Goal: Task Accomplishment & Management: Use online tool/utility

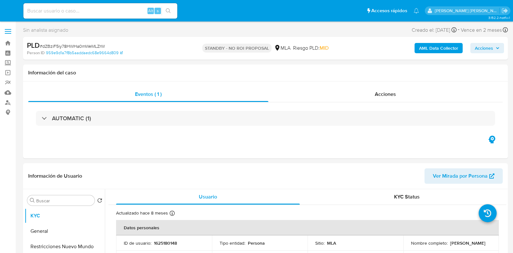
select select "10"
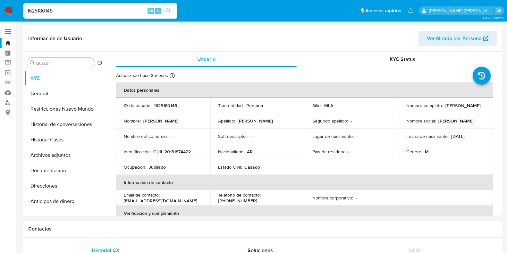
select select "10"
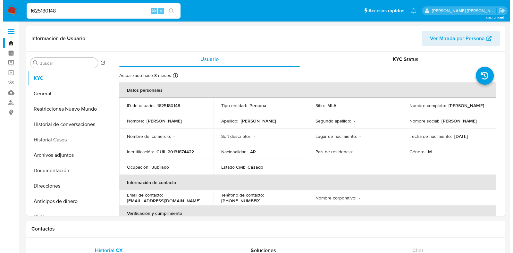
scroll to position [143, 0]
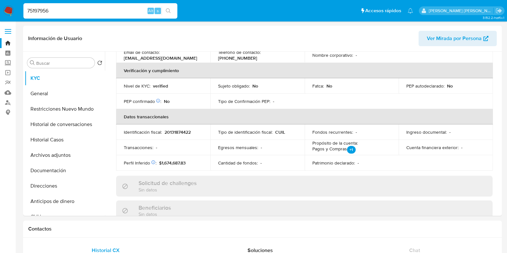
type input "75197956"
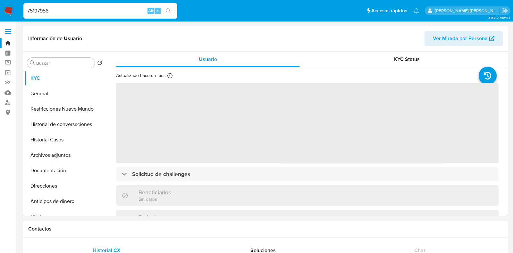
select select "10"
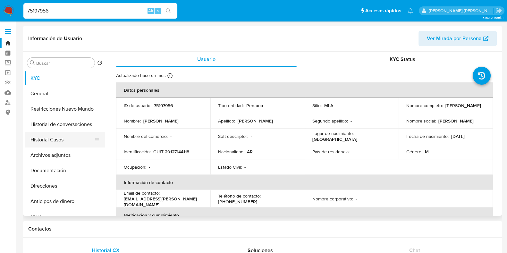
click at [73, 134] on button "Historial Casos" at bounding box center [62, 139] width 75 height 15
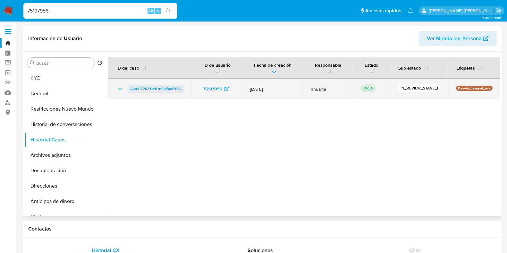
click at [172, 88] on span "Ale0022K3TvrfUn2nPadFJ2G" at bounding box center [155, 89] width 51 height 8
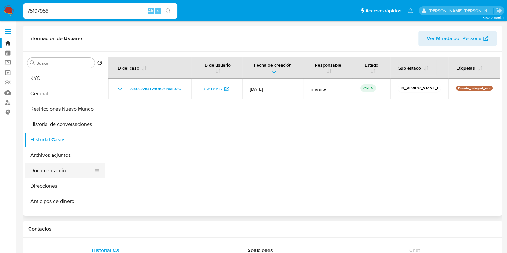
click at [51, 171] on button "Documentación" at bounding box center [62, 170] width 75 height 15
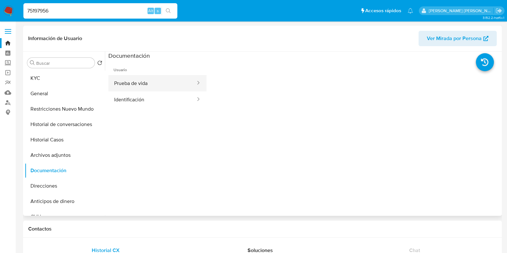
click at [139, 86] on button "Prueba de vida" at bounding box center [152, 83] width 88 height 16
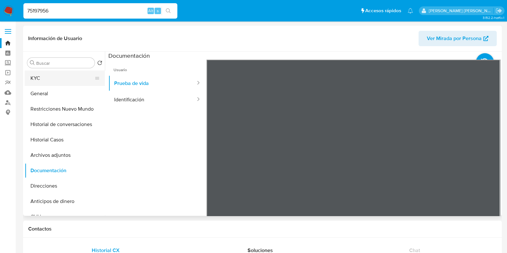
click at [58, 82] on button "KYC" at bounding box center [62, 78] width 75 height 15
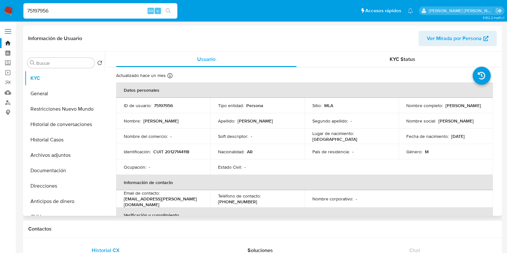
click at [170, 152] on p "CUIT 20127144118" at bounding box center [171, 152] width 36 height 6
copy p "20127144118"
click at [168, 102] on td "ID de usuario : 75197956" at bounding box center [163, 105] width 94 height 15
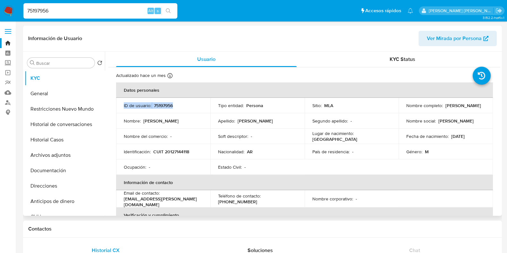
click at [168, 103] on p "75197956" at bounding box center [163, 106] width 19 height 6
click at [167, 103] on p "75197956" at bounding box center [163, 106] width 19 height 6
click at [164, 105] on p "75197956" at bounding box center [163, 106] width 19 height 6
copy p "75197956"
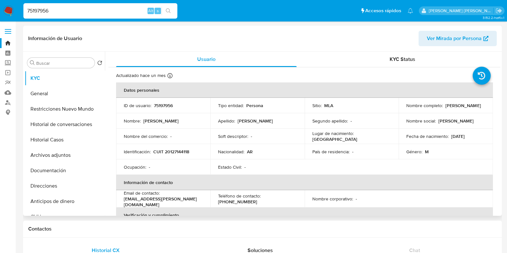
click at [174, 153] on p "CUIT 20127144118" at bounding box center [171, 152] width 36 height 6
copy p "20127144118"
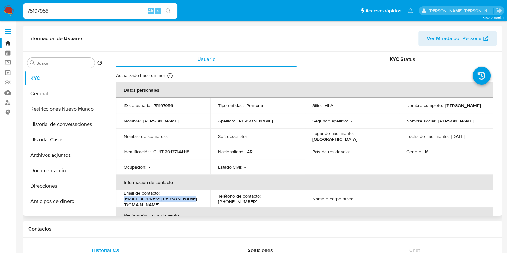
drag, startPoint x: 124, startPoint y: 201, endPoint x: 182, endPoint y: 201, distance: 57.4
click at [182, 201] on p "carlevaro.gerardo@gmail.com" at bounding box center [162, 202] width 76 height 12
copy p "carlevaro.gerardo@gmail.com"
drag, startPoint x: 60, startPoint y: 9, endPoint x: 14, endPoint y: 4, distance: 46.7
click at [14, 4] on nav "Pausado Ver notificaciones 75197956 Alt s Accesos rápidos Presiona las siguient…" at bounding box center [253, 10] width 507 height 21
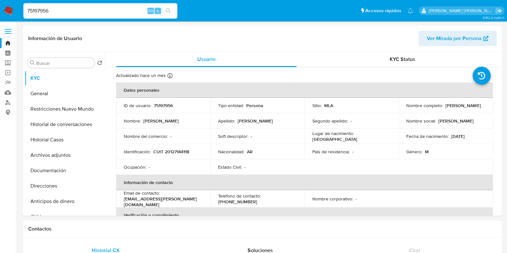
paste input "164482687"
type input "164482687"
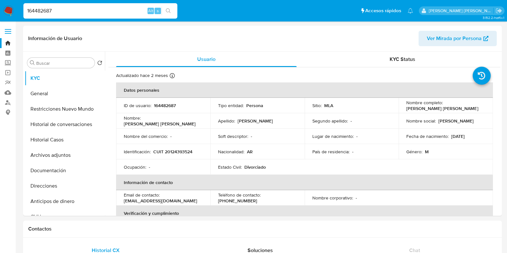
select select "10"
click at [164, 104] on p "164482687" at bounding box center [165, 106] width 22 height 6
copy p "164482687"
click at [180, 150] on p "CUIT 20124393524" at bounding box center [172, 152] width 39 height 6
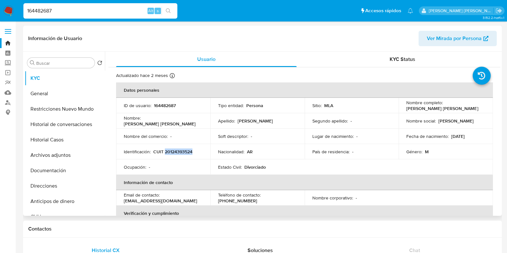
click at [180, 150] on p "CUIT 20124393524" at bounding box center [172, 152] width 39 height 6
copy p "20124393524"
click at [75, 139] on button "Historial Casos" at bounding box center [62, 139] width 75 height 15
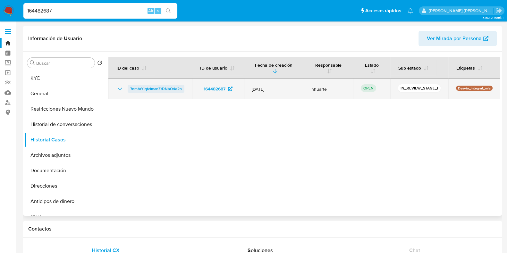
click at [162, 88] on span "7nmArYlqfcImanZtDNbO4e2n" at bounding box center [156, 89] width 52 height 8
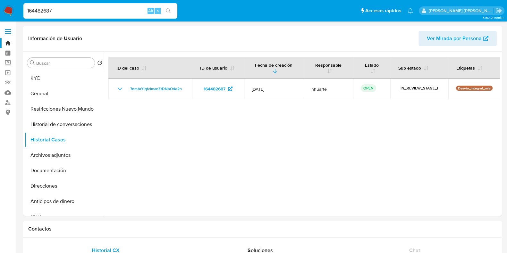
drag, startPoint x: 60, startPoint y: 10, endPoint x: 11, endPoint y: 11, distance: 49.4
click at [11, 11] on nav "Pausado Ver notificaciones 164482687 Alt s Accesos rápidos Presiona las siguien…" at bounding box center [253, 10] width 507 height 21
paste input "2029217928"
type input "2029217928"
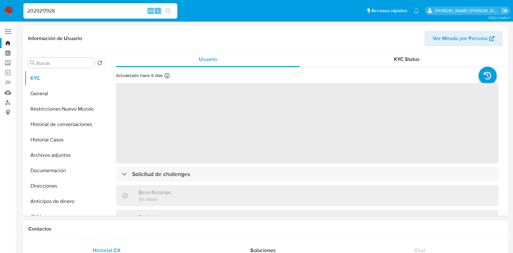
select select "10"
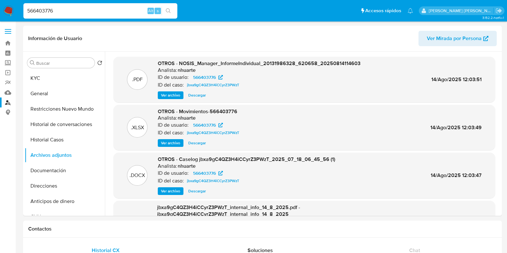
select select "10"
click at [8, 40] on link "Bandeja" at bounding box center [38, 43] width 76 height 10
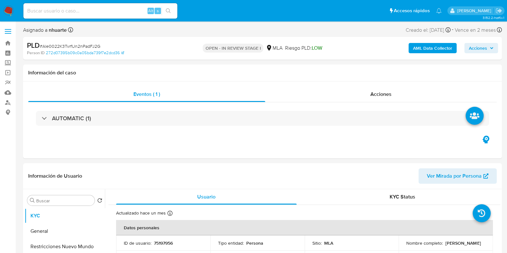
select select "10"
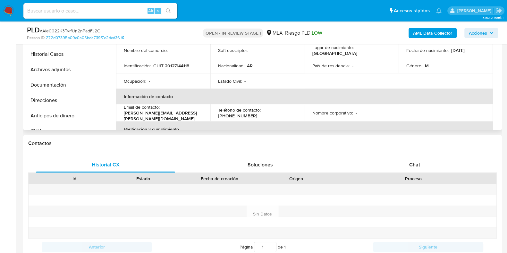
scroll to position [160, 0]
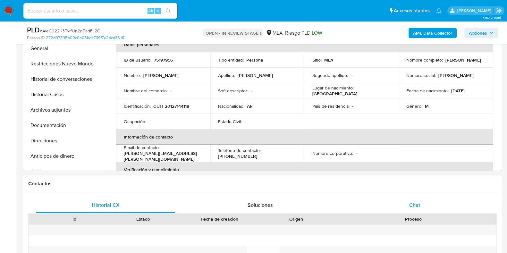
click at [419, 202] on span "Chat" at bounding box center [414, 204] width 11 height 7
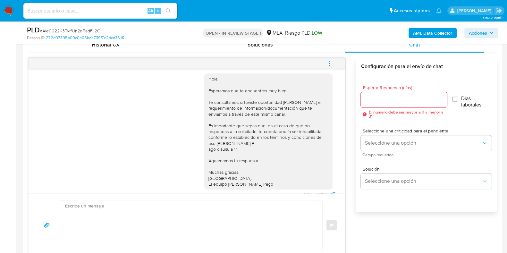
scroll to position [434, 0]
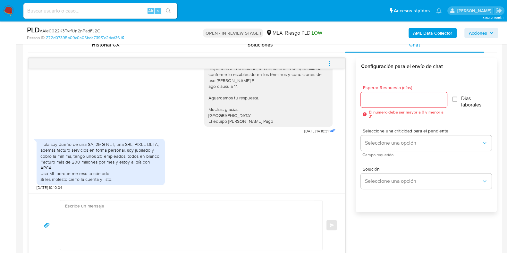
click at [126, 218] on textarea at bounding box center [189, 224] width 249 height 49
paste textarea "Hola, ¡Muchas gracias por tu respuesta!"
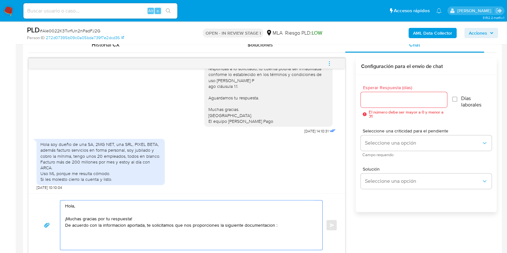
paste textarea "De acuerdo a la actividad que realices en tu cuenta, adjunta la siguiente docum…"
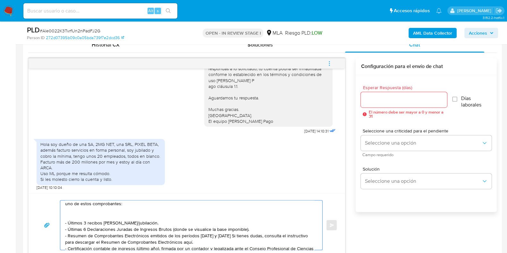
scroll to position [331, 0]
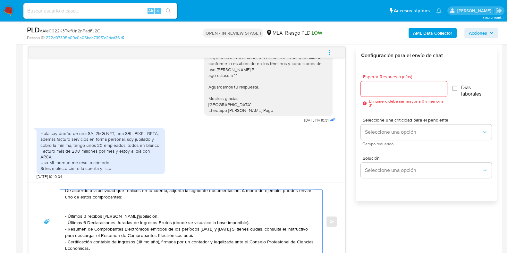
drag, startPoint x: 151, startPoint y: 210, endPoint x: 134, endPoint y: 212, distance: 16.4
click at [134, 212] on textarea "Hola, ¡Muchas gracias por tu respuesta! De acuerdo con la informacion aportada,…" at bounding box center [189, 222] width 249 height 64
click at [66, 209] on textarea "Hola, ¡Muchas gracias por tu respuesta! De acuerdo con la informacion aportada,…" at bounding box center [189, 222] width 249 height 64
drag, startPoint x: 145, startPoint y: 211, endPoint x: 86, endPoint y: 205, distance: 59.3
click at [86, 205] on textarea "Hola, ¡Muchas gracias por tu respuesta! De acuerdo con la informacion aportada,…" at bounding box center [189, 222] width 249 height 64
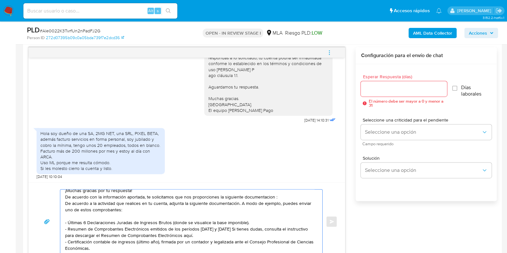
scroll to position [21, 0]
click at [65, 217] on textarea "Hola, ¡Muchas gracias por tu respuesta! De acuerdo con la información aportada,…" at bounding box center [189, 222] width 249 height 64
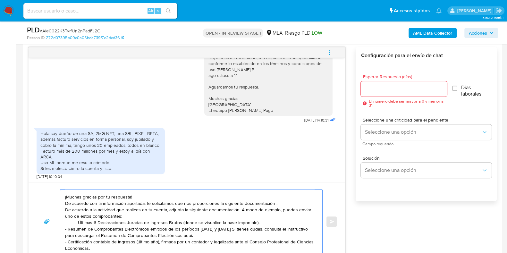
scroll to position [17, 0]
drag, startPoint x: 65, startPoint y: 221, endPoint x: 201, endPoint y: 227, distance: 136.1
click at [201, 227] on textarea "Hola, ¡Muchas gracias por tu respuesta! De acuerdo con la información aportada,…" at bounding box center [189, 222] width 249 height 64
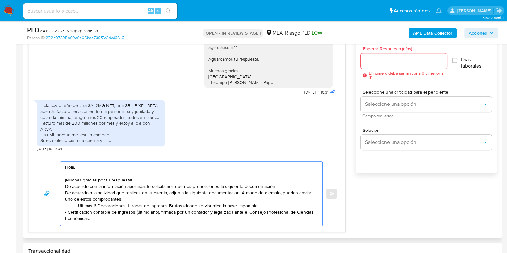
scroll to position [371, 0]
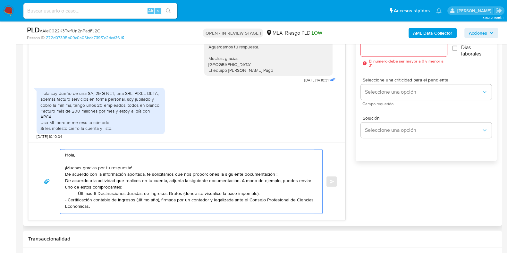
click at [126, 203] on textarea "Hola, ¡Muchas gracias por tu respuesta! De acuerdo con la información aportada,…" at bounding box center [189, 181] width 249 height 64
click at [73, 188] on textarea "Hola, ¡Muchas gracias por tu respuesta! De acuerdo con la información aportada,…" at bounding box center [189, 181] width 249 height 64
click at [116, 203] on textarea "Hola, ¡Muchas gracias por tu respuesta! De acuerdo con la información aportada,…" at bounding box center [189, 181] width 249 height 64
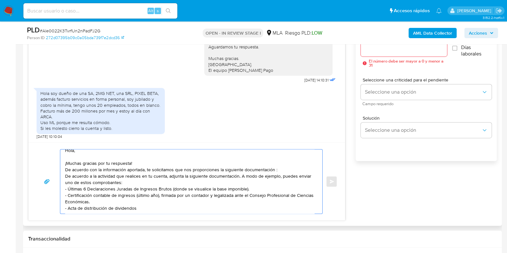
click at [154, 207] on textarea "Hola, ¡Muchas gracias por tu respuesta! De acuerdo con la información aportada,…" at bounding box center [189, 181] width 249 height 64
paste textarea "2 Mg Net S.a."
click at [244, 206] on textarea "Hola, ¡Muchas gracias por tu respuesta! De acuerdo con la información aportada,…" at bounding box center [189, 181] width 249 height 64
paste textarea "30708240458"
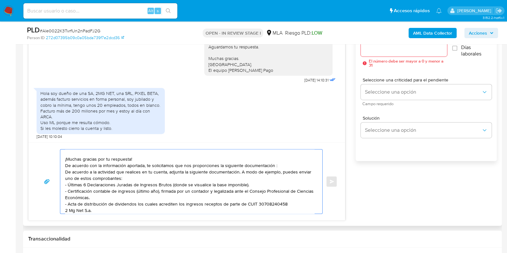
click at [114, 207] on textarea "Hola, ¡Muchas gracias por tu respuesta! De acuerdo con la información aportada,…" at bounding box center [189, 181] width 249 height 64
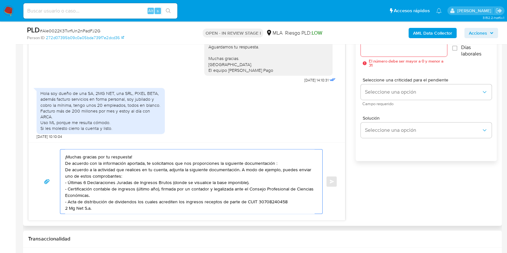
paste textarea "Queremos asegurarte que la información y documentación que nos proporciones no …"
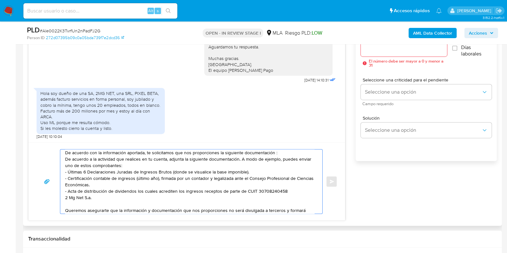
scroll to position [41, 0]
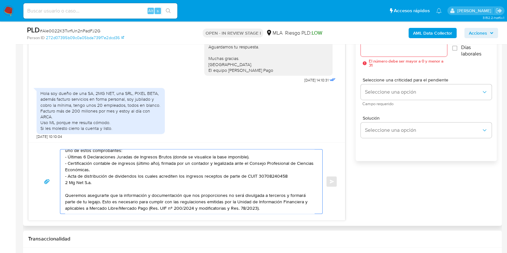
paste textarea "Quedamos aguardando por la información solicitada dentro de los próximos XX día…"
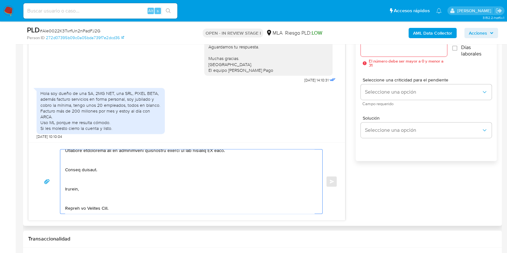
scroll to position [65, 0]
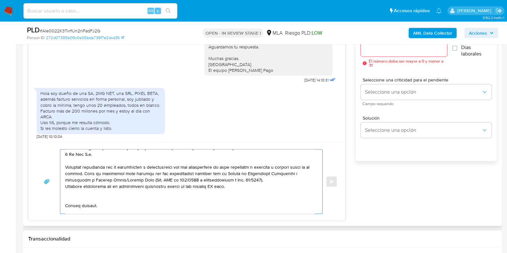
click at [220, 186] on textarea at bounding box center [189, 181] width 249 height 64
click at [170, 175] on textarea at bounding box center [189, 181] width 249 height 64
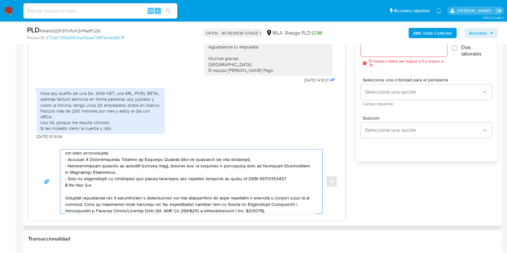
scroll to position [0, 0]
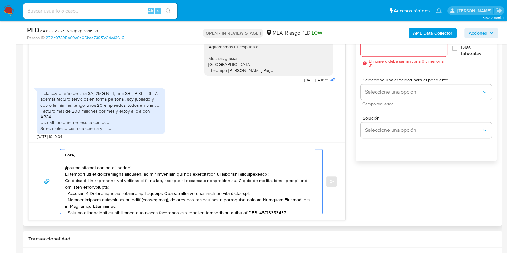
click at [154, 168] on textarea at bounding box center [189, 181] width 249 height 64
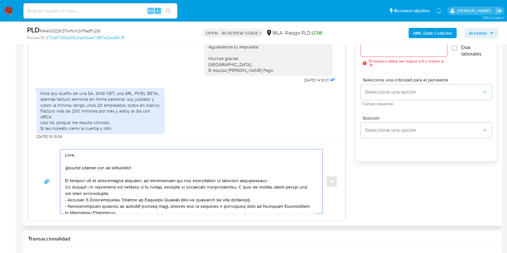
click at [282, 178] on textarea at bounding box center [189, 181] width 249 height 64
click at [218, 179] on textarea at bounding box center [189, 181] width 249 height 64
click at [66, 187] on textarea at bounding box center [189, 181] width 249 height 64
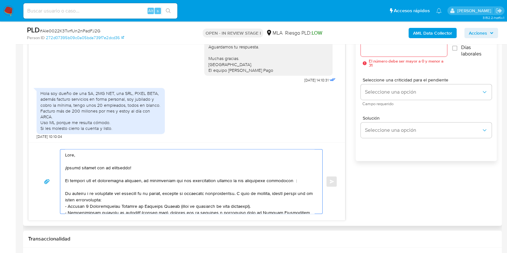
drag, startPoint x: 66, startPoint y: 192, endPoint x: 148, endPoint y: 200, distance: 82.9
click at [148, 200] on textarea at bounding box center [189, 181] width 249 height 64
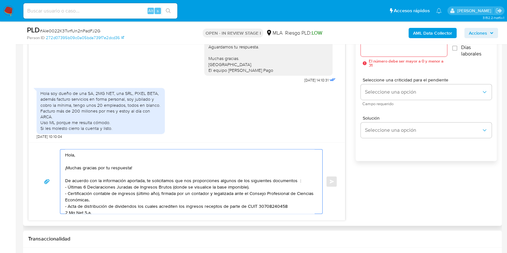
scroll to position [40, 0]
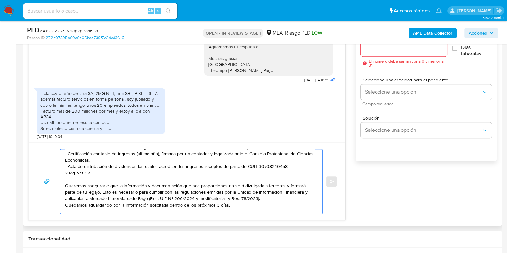
click at [139, 165] on textarea "Hola, ¡Muchas gracias por tu respuesta! De acuerdo con la información aportada,…" at bounding box center [189, 181] width 249 height 64
click at [139, 166] on textarea "Hola, ¡Muchas gracias por tu respuesta! De acuerdo con la información aportada,…" at bounding box center [189, 181] width 249 height 64
click at [213, 165] on textarea "Hola, ¡Muchas gracias por tu respuesta! De acuerdo con la información aportada,…" at bounding box center [189, 181] width 249 height 64
click at [226, 171] on textarea "Hola, ¡Muchas gracias por tu respuesta! De acuerdo con la información aportada,…" at bounding box center [189, 181] width 249 height 64
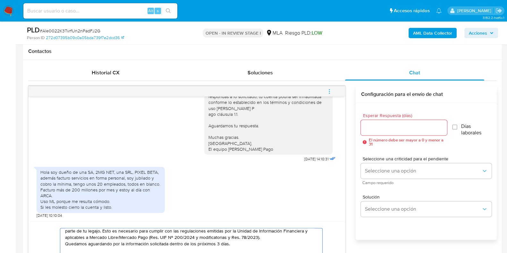
scroll to position [291, 0]
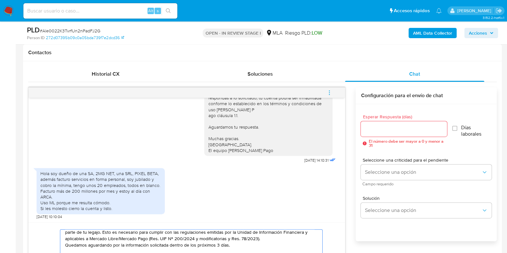
type textarea "Hola, ¡Muchas gracias por tu respuesta! De acuerdo con la información aportada,…"
click at [383, 128] on input "Esperar Respuesta (días)" at bounding box center [404, 129] width 86 height 8
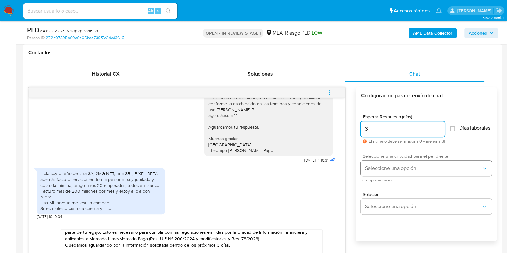
type input "3"
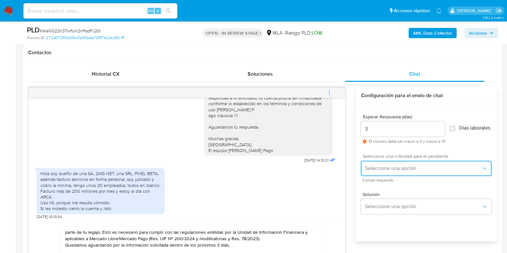
click at [383, 170] on span "Seleccione una opción" at bounding box center [423, 168] width 117 height 6
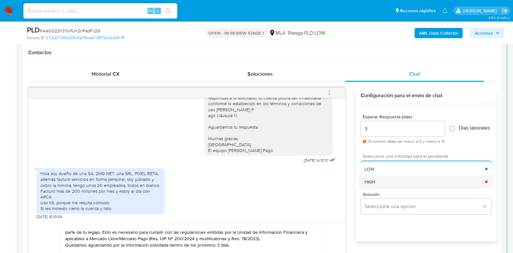
click at [384, 183] on div "HIGH" at bounding box center [425, 181] width 121 height 13
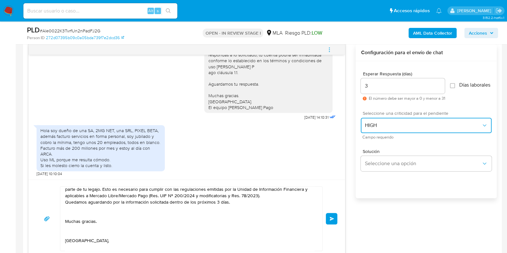
scroll to position [371, 0]
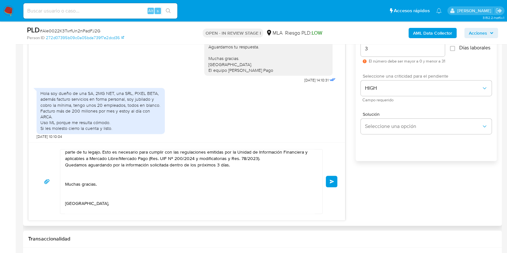
click at [329, 178] on button "Enviar" at bounding box center [332, 182] width 12 height 12
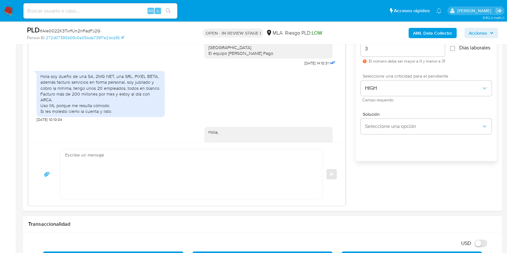
scroll to position [645, 0]
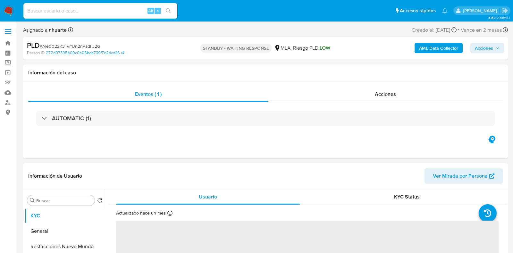
select select "10"
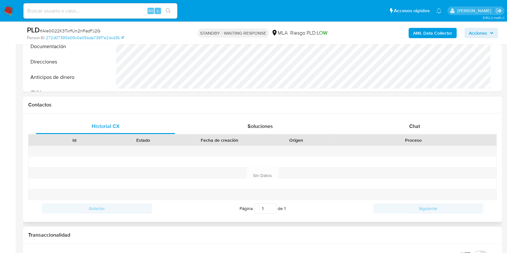
scroll to position [280, 0]
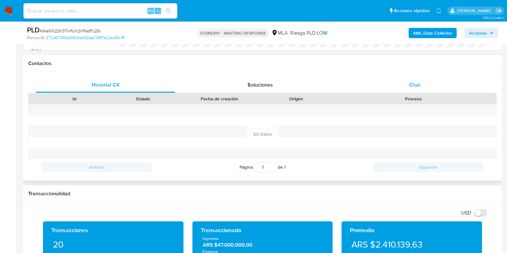
click at [417, 84] on span "Chat" at bounding box center [414, 84] width 11 height 7
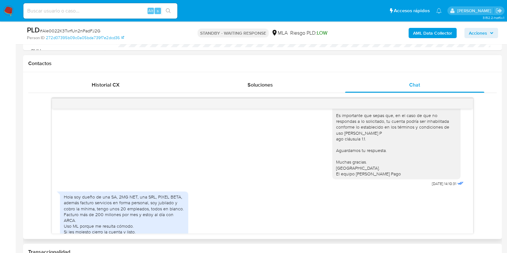
scroll to position [444, 0]
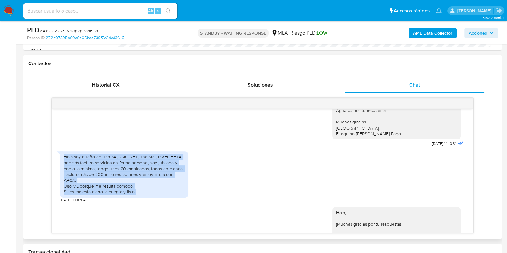
drag, startPoint x: 65, startPoint y: 174, endPoint x: 139, endPoint y: 207, distance: 80.7
click at [139, 195] on div "Hola soy dueño de una SA, 2MG NET, una SRL, PIXEL BETA, además facturo servicio…" at bounding box center [124, 174] width 121 height 41
copy div "Hola soy dueño de una SA, 2MG NET, una SRL, PIXEL BETA, además facturo servicio…"
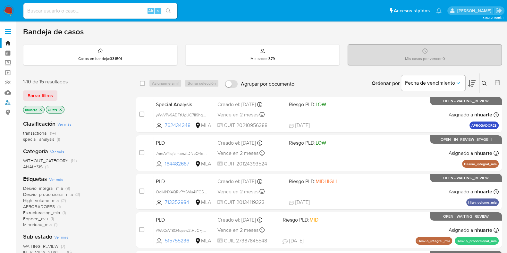
drag, startPoint x: 7, startPoint y: 102, endPoint x: 16, endPoint y: 100, distance: 8.9
click at [7, 102] on link "Buscador de personas" at bounding box center [38, 102] width 76 height 10
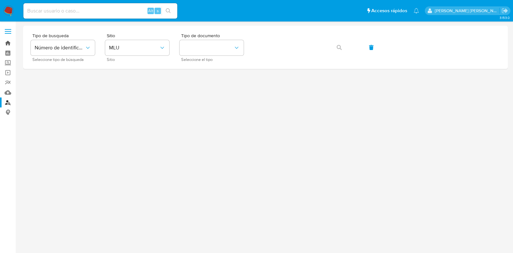
click at [7, 43] on link "Bandeja" at bounding box center [38, 43] width 76 height 10
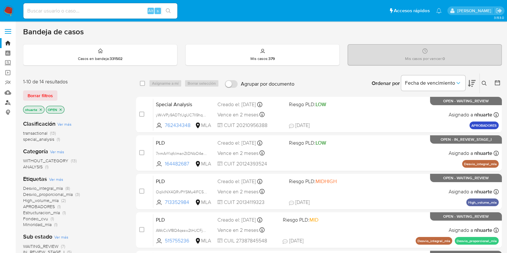
click at [7, 103] on link "Buscador de personas" at bounding box center [38, 102] width 76 height 10
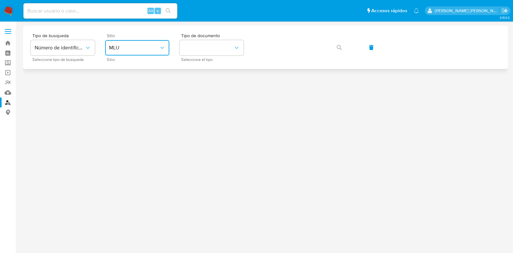
click at [136, 50] on span "MLU" at bounding box center [134, 48] width 50 height 6
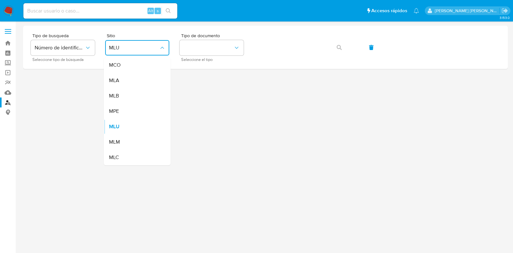
click at [131, 78] on div "MLA" at bounding box center [135, 80] width 53 height 15
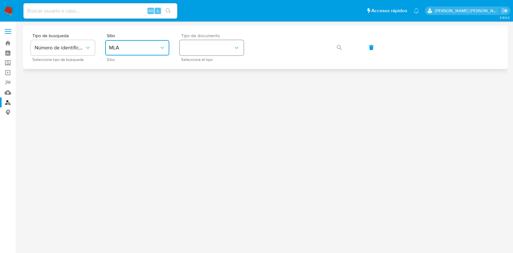
click at [208, 50] on button "identificationType" at bounding box center [212, 47] width 64 height 15
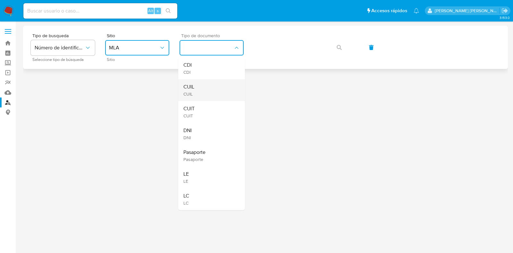
click at [204, 86] on div "CUIL CUIL" at bounding box center [209, 90] width 53 height 22
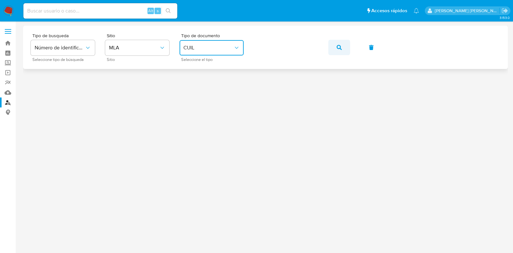
click at [340, 46] on icon "button" at bounding box center [339, 47] width 5 height 5
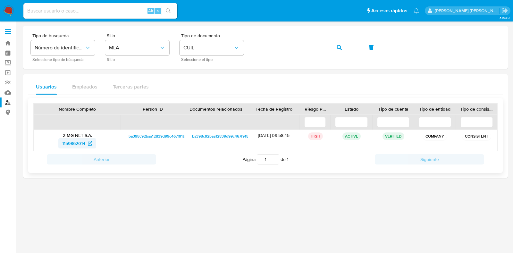
click at [76, 141] on span "1159862014" at bounding box center [73, 143] width 23 height 10
click at [9, 40] on link "Bandeja" at bounding box center [38, 43] width 76 height 10
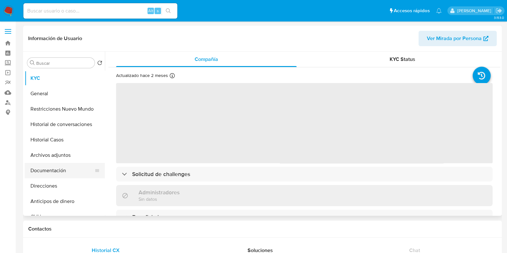
click at [66, 169] on button "Documentación" at bounding box center [62, 170] width 75 height 15
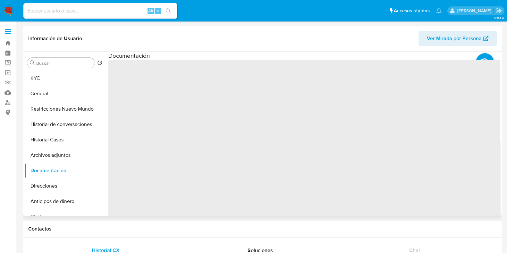
select select "10"
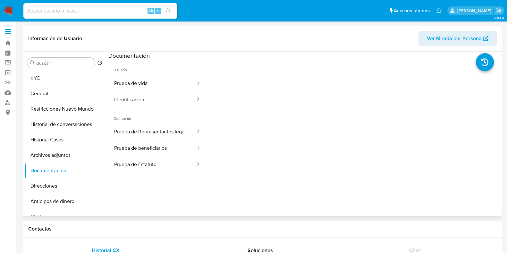
click at [152, 83] on button "Prueba de vida" at bounding box center [152, 83] width 88 height 16
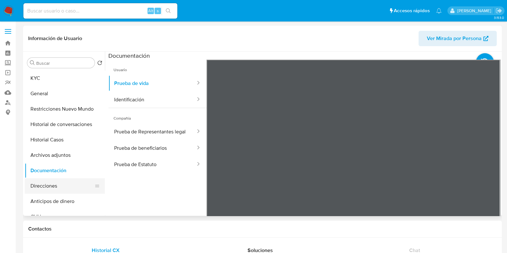
click at [50, 190] on button "Direcciones" at bounding box center [62, 185] width 75 height 15
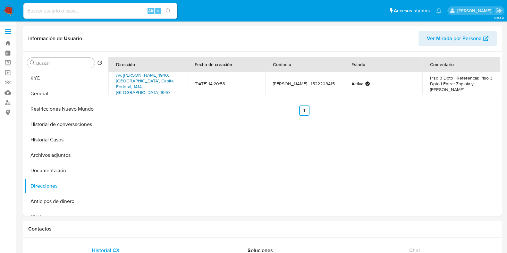
click at [154, 81] on link "Av. Dorrego 1940, Palermo, Capital Federal, 1414, Argentina 1940" at bounding box center [145, 84] width 58 height 24
click at [61, 87] on button "General" at bounding box center [62, 93] width 75 height 15
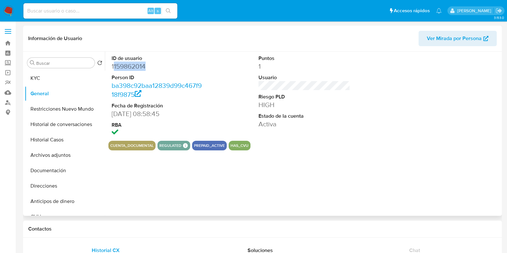
drag, startPoint x: 113, startPoint y: 65, endPoint x: 125, endPoint y: 66, distance: 12.2
click at [150, 65] on dd "1159862014" at bounding box center [158, 66] width 92 height 9
drag, startPoint x: 110, startPoint y: 69, endPoint x: 149, endPoint y: 66, distance: 39.2
click at [149, 66] on div "ID de usuario 1159862014 Person ID ba398c92baa12839d99c467f918f9875 Fecha de Re…" at bounding box center [157, 96] width 98 height 89
copy dd "1159862014"
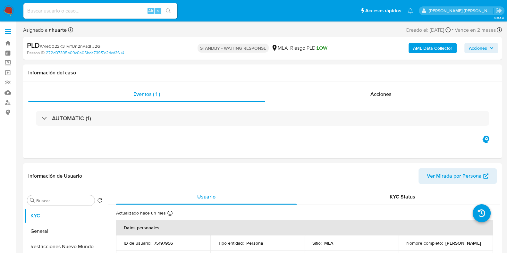
select select "10"
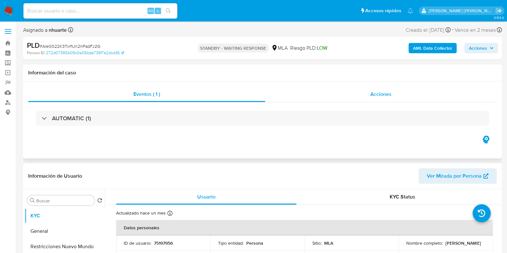
click at [387, 97] on span "Acciones" at bounding box center [380, 93] width 21 height 7
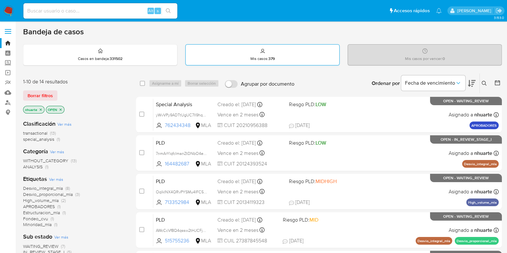
click at [273, 56] on strong "379" at bounding box center [271, 59] width 6 height 6
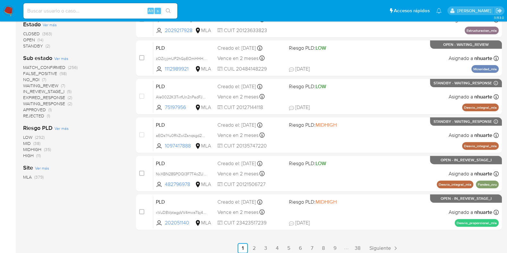
scroll to position [253, 0]
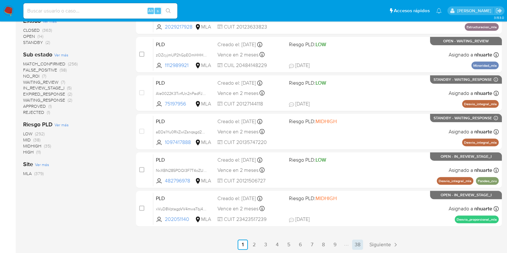
click at [355, 243] on link "38" at bounding box center [357, 245] width 11 height 10
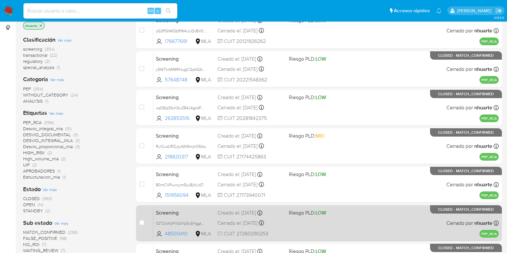
scroll to position [215, 0]
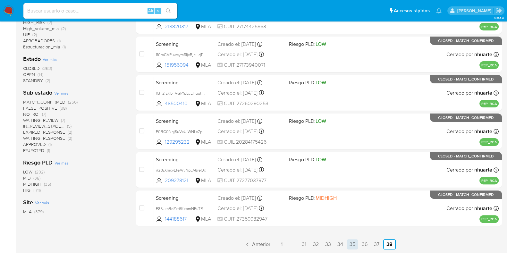
click at [353, 244] on link "35" at bounding box center [352, 244] width 11 height 10
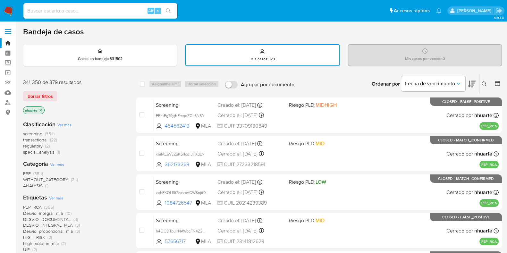
click at [273, 51] on div "Mis casos : 379" at bounding box center [262, 55] width 153 height 21
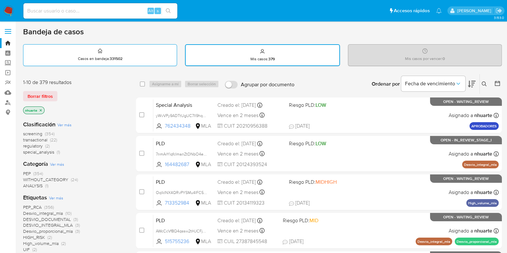
click at [98, 58] on p "Casos en bandeja : 331502" at bounding box center [100, 58] width 45 height 5
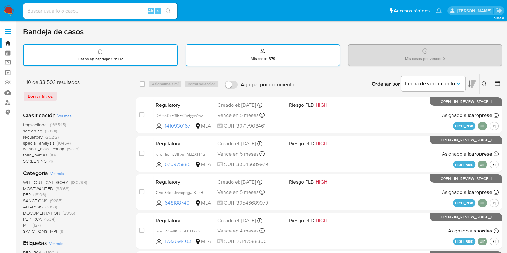
click at [269, 60] on strong "379" at bounding box center [271, 59] width 6 height 6
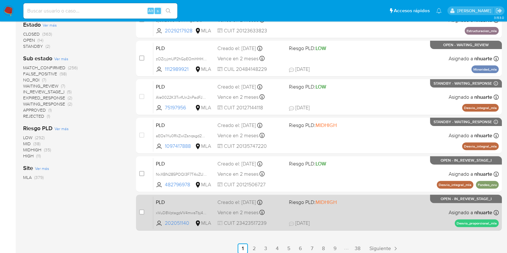
scroll to position [253, 0]
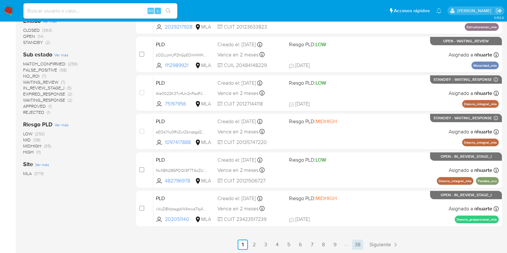
click at [359, 242] on link "38" at bounding box center [357, 245] width 11 height 10
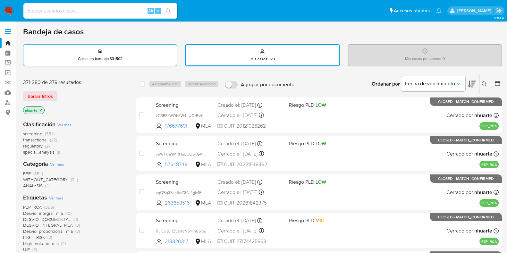
click at [104, 58] on p "Casos en bandeja : 331502" at bounding box center [100, 58] width 45 height 5
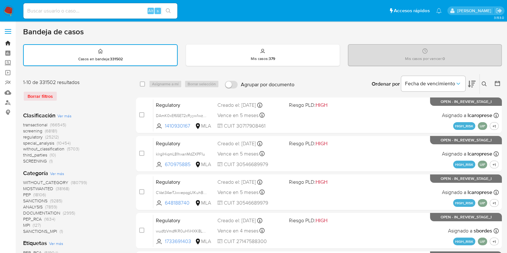
click at [10, 42] on link "Bandeja" at bounding box center [38, 43] width 76 height 10
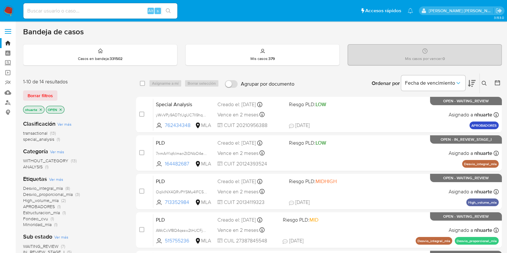
click at [41, 110] on icon "close-filter" at bounding box center [41, 110] width 4 height 4
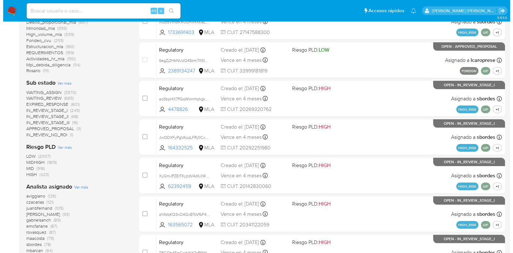
scroll to position [240, 0]
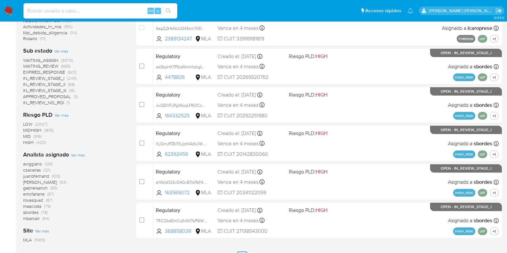
click at [80, 155] on span "Ver más" at bounding box center [78, 155] width 14 height 6
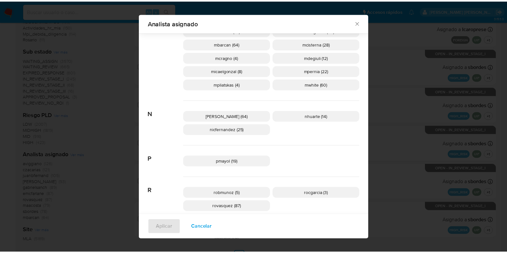
scroll to position [396, 0]
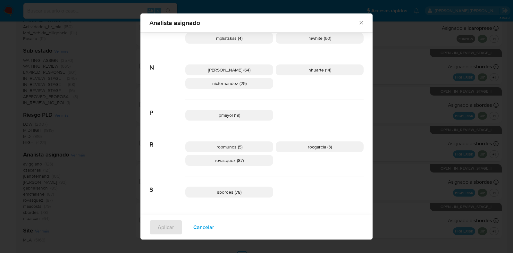
click at [358, 23] on icon "Cerrar" at bounding box center [361, 23] width 6 height 6
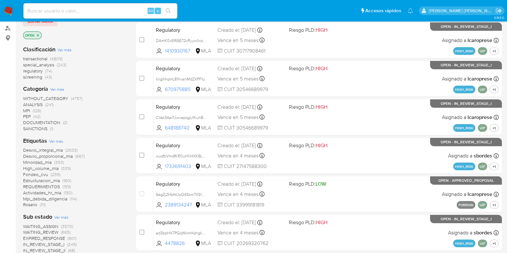
scroll to position [0, 0]
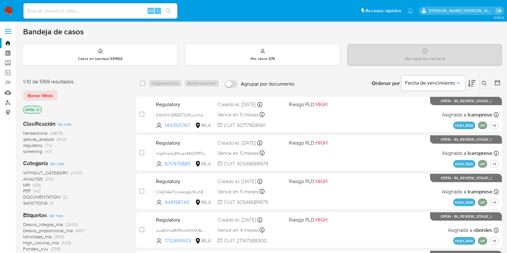
click at [37, 12] on input at bounding box center [100, 11] width 154 height 8
paste input "xcRBHHYVfXbUIwV1xXLKe41C"
type input "xcRBHHYVfXbUIwV1xXLKe41C"
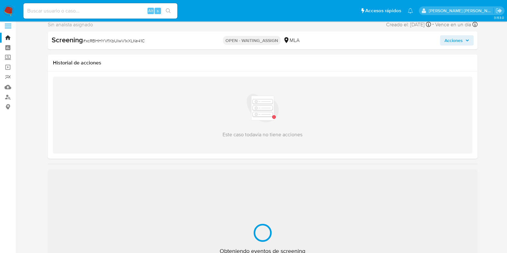
select select "10"
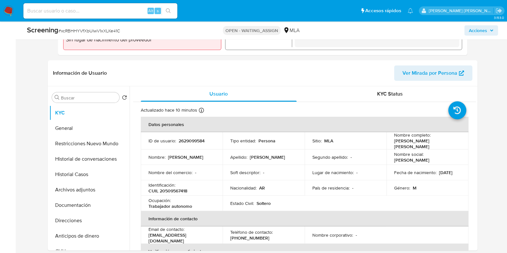
scroll to position [240, 0]
click at [83, 180] on button "Historial Casos" at bounding box center [86, 173] width 75 height 15
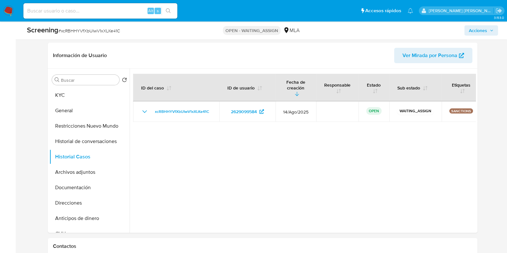
scroll to position [214, 0]
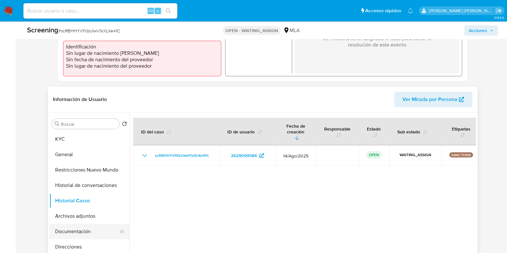
click at [80, 231] on button "Documentación" at bounding box center [86, 231] width 75 height 15
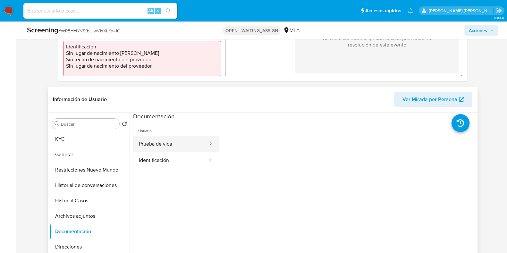
click at [165, 143] on button "Prueba de vida" at bounding box center [170, 144] width 75 height 16
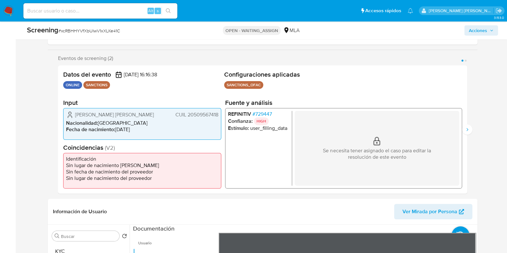
scroll to position [94, 0]
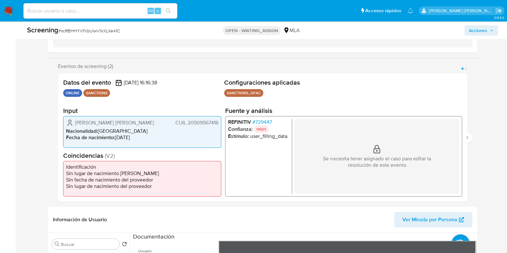
click at [267, 120] on span "# 729447" at bounding box center [262, 122] width 20 height 6
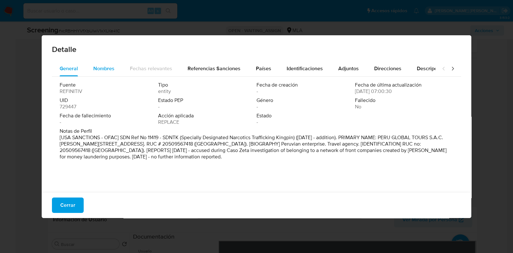
click at [101, 66] on span "Nombres" at bounding box center [103, 68] width 21 height 7
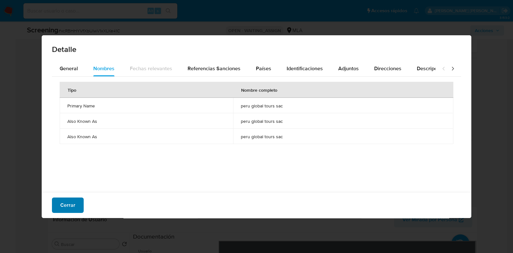
click at [69, 205] on span "Cerrar" at bounding box center [67, 205] width 15 height 14
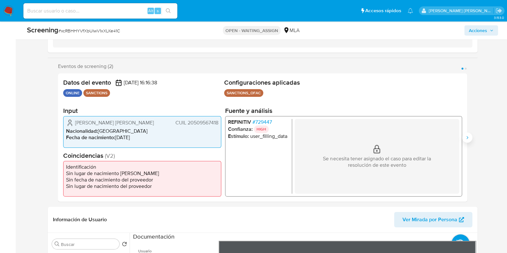
click at [468, 137] on icon "Siguiente" at bounding box center [467, 137] width 5 height 5
click at [260, 124] on span "# 729447" at bounding box center [262, 122] width 20 height 6
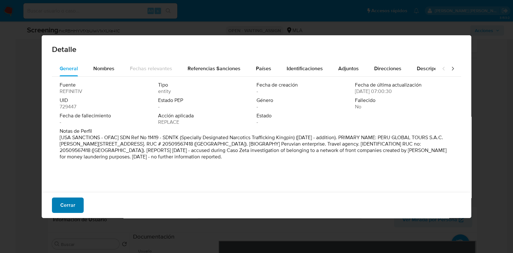
click at [66, 205] on span "Cerrar" at bounding box center [67, 205] width 15 height 14
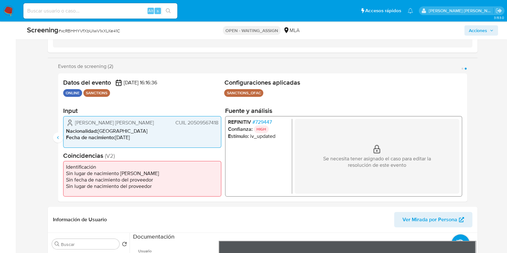
click at [98, 31] on span "# xcRBHHYVfXbUIwV1xXLKe41C" at bounding box center [89, 31] width 62 height 6
copy span "xcRBHHYVfXbUIwV1xXLKe41C"
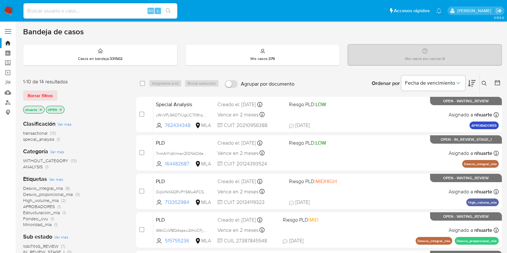
click at [485, 82] on icon at bounding box center [484, 83] width 5 height 5
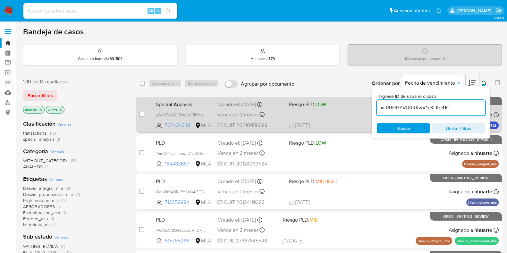
type input "xcRBHHYVfXbUIwV1xXLKe41C"
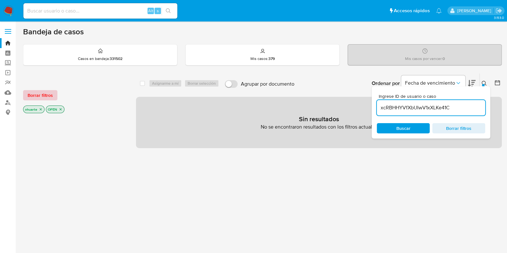
click at [47, 98] on span "Borrar filtros" at bounding box center [40, 95] width 25 height 9
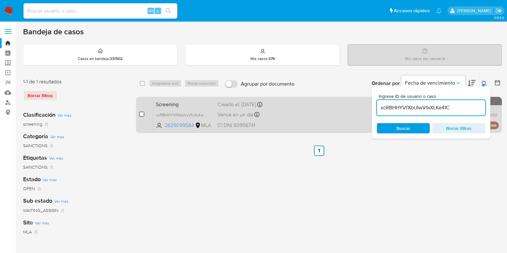
click at [141, 113] on input "checkbox" at bounding box center [141, 114] width 5 height 5
checkbox input "true"
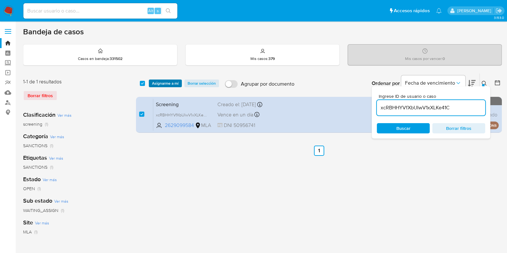
click at [167, 82] on span "Asignarme a mí" at bounding box center [165, 83] width 27 height 6
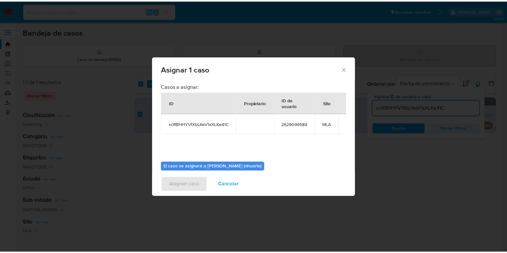
scroll to position [33, 0]
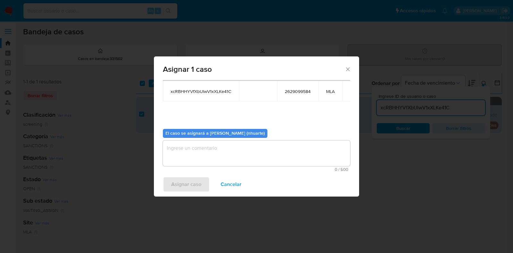
click at [236, 163] on textarea "assign-modal" at bounding box center [256, 153] width 187 height 26
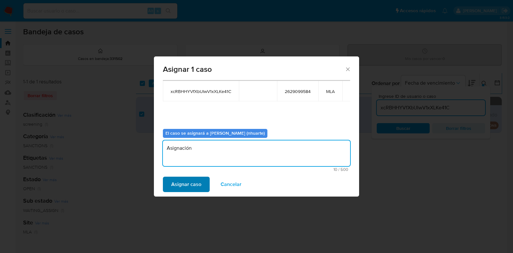
type textarea "Asignación"
click at [192, 179] on span "Asignar caso" at bounding box center [186, 184] width 30 height 14
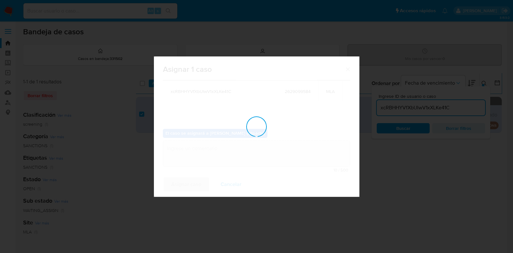
checkbox input "false"
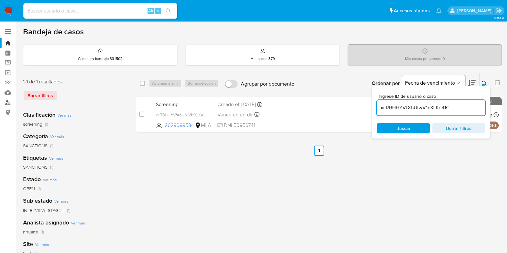
click at [10, 105] on link "Buscador de personas" at bounding box center [38, 102] width 76 height 10
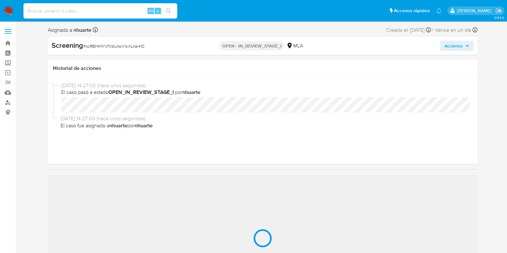
select select "10"
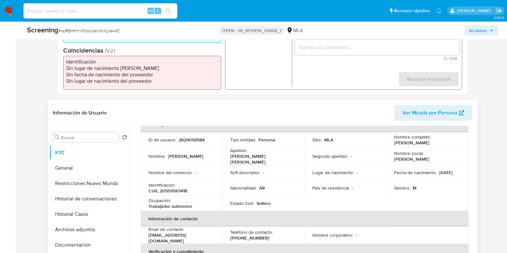
scroll to position [160, 0]
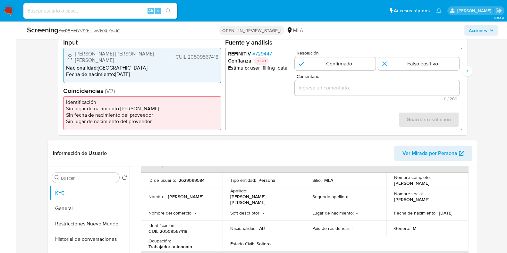
click at [258, 55] on span "# 729447" at bounding box center [262, 54] width 20 height 6
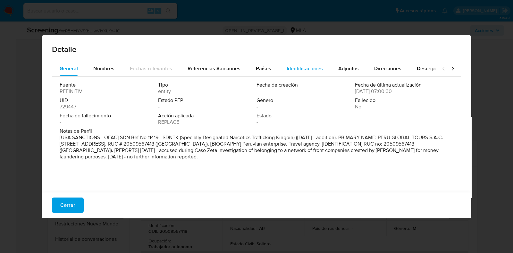
click at [303, 67] on span "Identificaciones" at bounding box center [305, 68] width 36 height 7
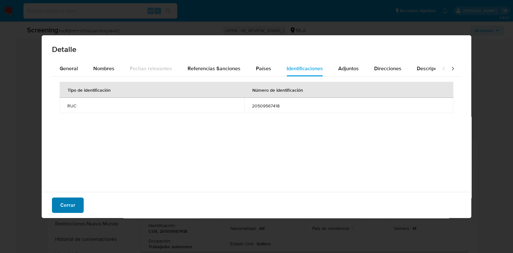
click at [72, 203] on span "Cerrar" at bounding box center [67, 205] width 15 height 14
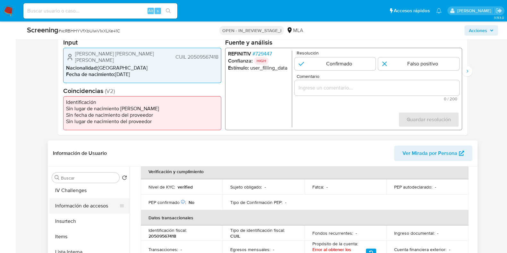
scroll to position [280, 0]
click at [143, 153] on header "Información de Usuario Ver Mirada por Persona" at bounding box center [262, 153] width 419 height 15
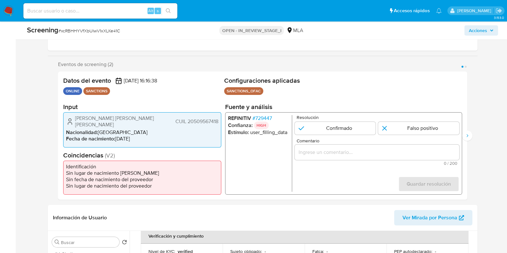
scroll to position [80, 0]
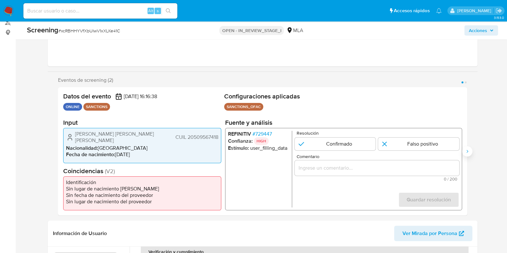
click at [468, 151] on icon "Siguiente" at bounding box center [467, 151] width 5 height 5
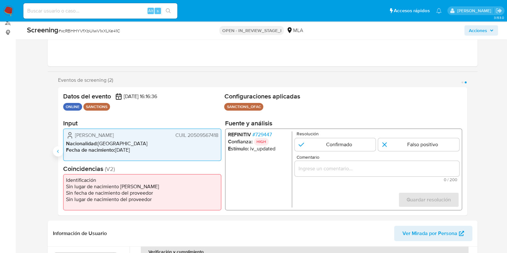
click at [58, 151] on icon "Anterior" at bounding box center [58, 151] width 2 height 3
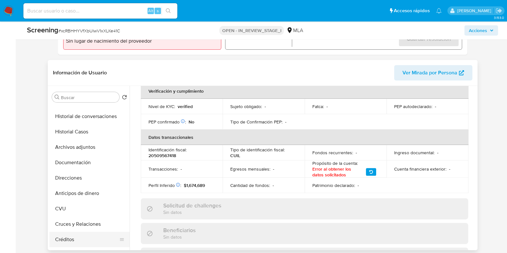
scroll to position [39, 0]
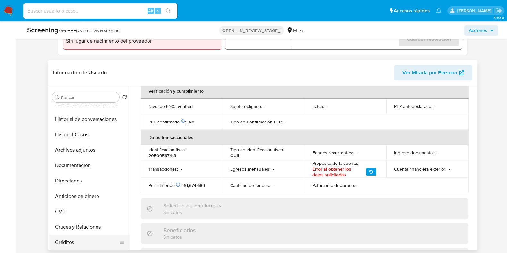
click at [90, 163] on button "Documentación" at bounding box center [89, 165] width 80 height 15
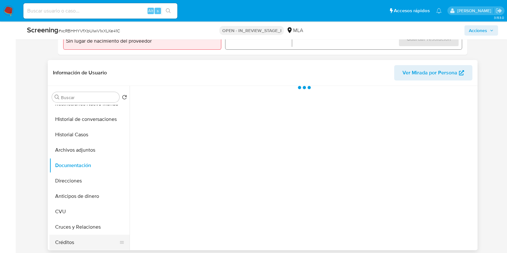
scroll to position [0, 0]
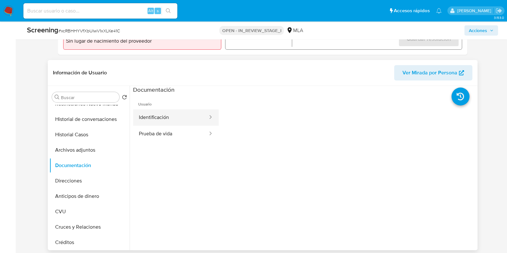
click at [191, 118] on button "Identificación" at bounding box center [170, 117] width 75 height 16
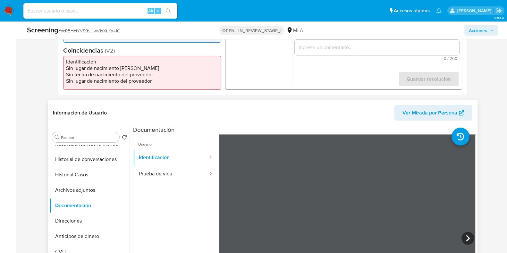
scroll to position [40, 0]
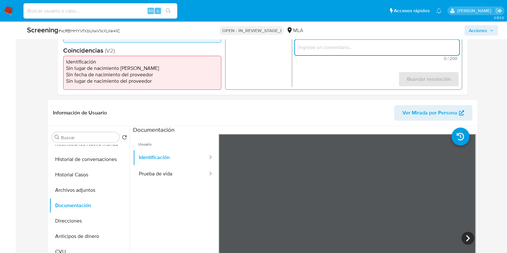
paste input "Se desestima ya que no coincide tipo de persona, ni el mencionado nombre del us…"
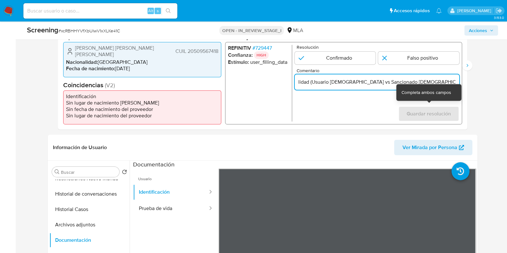
scroll to position [120, 0]
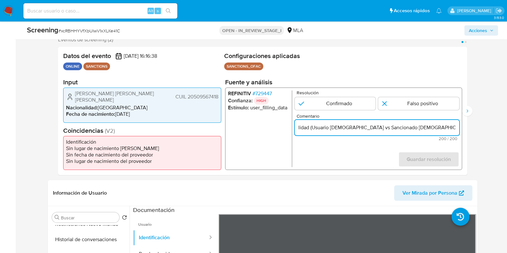
click at [266, 96] on span "# 729447" at bounding box center [262, 93] width 20 height 6
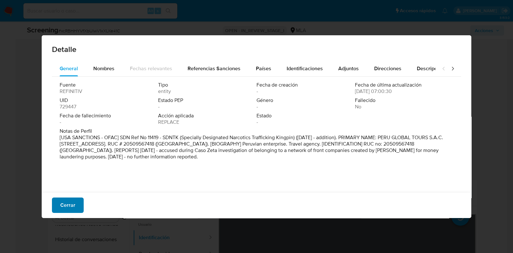
click at [74, 208] on span "Cerrar" at bounding box center [67, 205] width 15 height 14
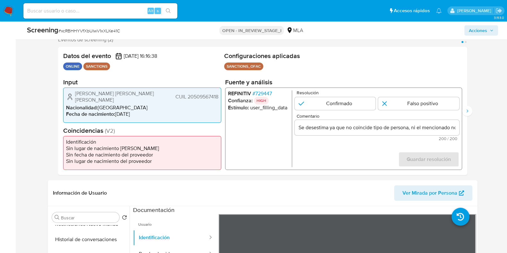
click at [370, 130] on input "Se desestima ya que no coincide tipo de persona, ni el mencionado nombre del us…" at bounding box center [376, 127] width 164 height 8
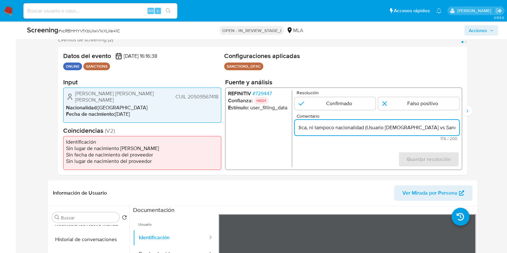
scroll to position [0, 251]
type input "Se desestima ya que no coincide tipo de persona, ni el mencionado nombre del us…"
click at [399, 101] on input "1 de 2" at bounding box center [418, 103] width 81 height 13
radio input "true"
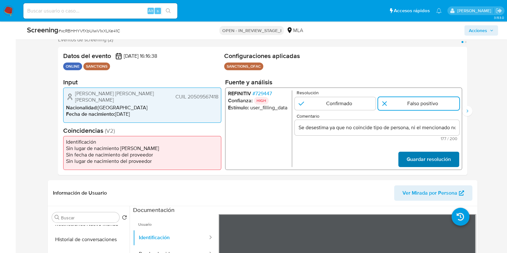
click at [422, 161] on span "Guardar resolución" at bounding box center [428, 159] width 44 height 14
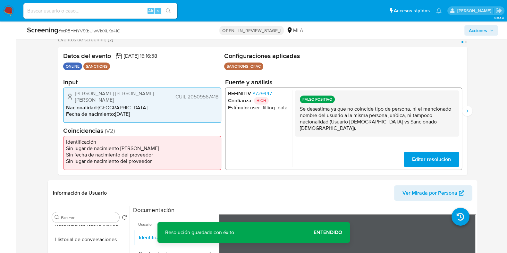
drag, startPoint x: 301, startPoint y: 110, endPoint x: 406, endPoint y: 122, distance: 106.2
click at [427, 123] on p "Se desestima ya que no coincide tipo de persona, ni el mencionado nombre del us…" at bounding box center [376, 119] width 154 height 26
click at [469, 109] on icon "Siguiente" at bounding box center [467, 110] width 5 height 5
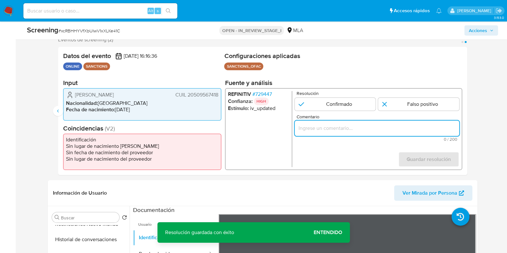
paste input "Se desestima ya que no coincide tipo de persona, ni el mencionado nombre del us…"
type input "Se desestima ya que no coincide tipo de persona, ni el mencionado nombre del us…"
click at [406, 106] on input "2 de 2" at bounding box center [418, 104] width 81 height 13
radio input "true"
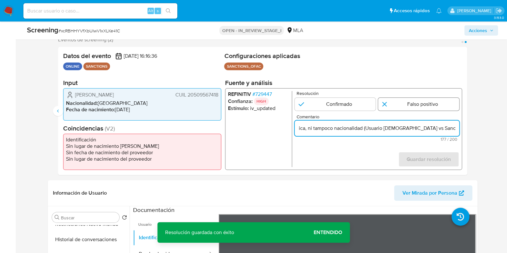
scroll to position [0, 0]
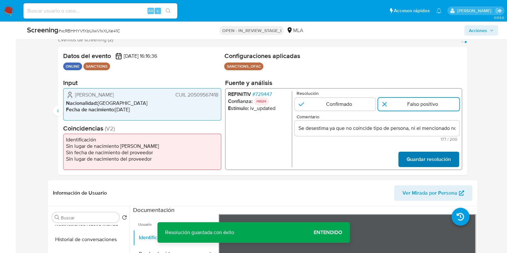
click at [420, 161] on span "Guardar resolución" at bounding box center [428, 159] width 44 height 14
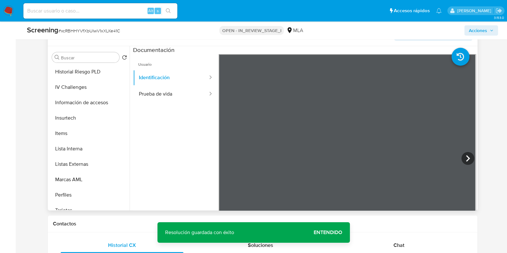
scroll to position [280, 0]
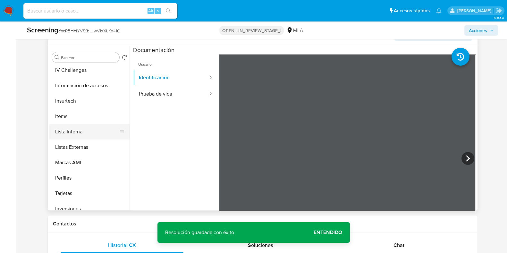
click at [82, 126] on button "Lista Interna" at bounding box center [86, 131] width 75 height 15
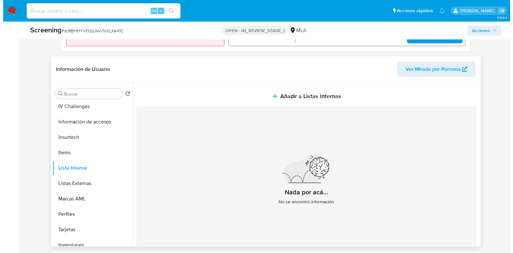
scroll to position [200, 0]
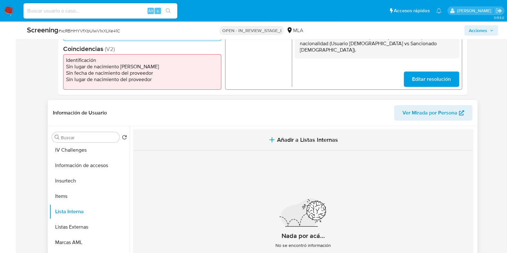
click at [284, 145] on button "Añadir a Listas Internas" at bounding box center [303, 139] width 340 height 21
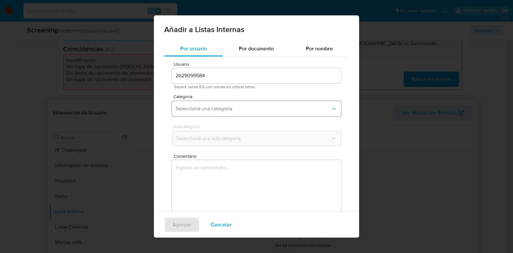
click at [208, 107] on span "Seleccioná una categoría" at bounding box center [253, 108] width 155 height 6
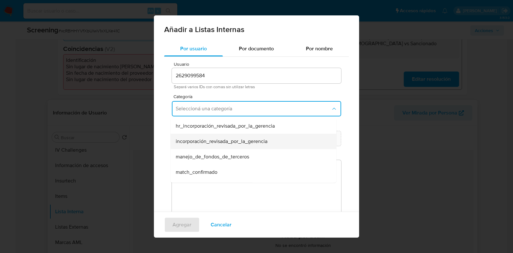
scroll to position [40, 0]
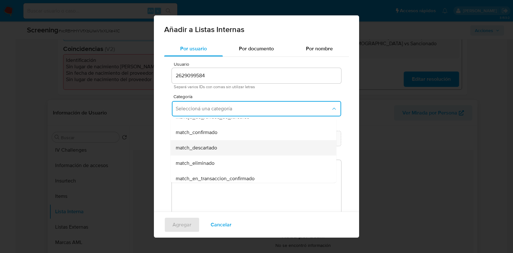
click at [210, 146] on span "match_descartado" at bounding box center [196, 148] width 41 height 6
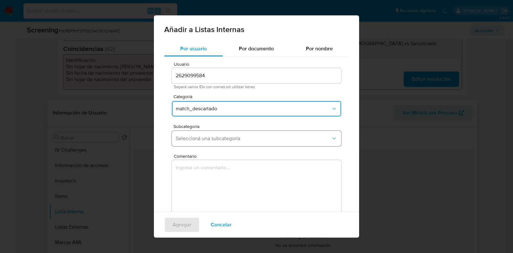
click at [211, 144] on button "Seleccioná una subcategoría" at bounding box center [256, 138] width 169 height 15
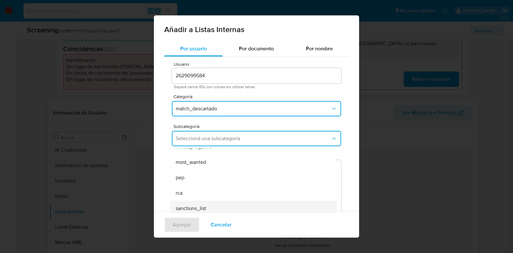
click at [203, 205] on span "sanctions_list" at bounding box center [191, 208] width 30 height 6
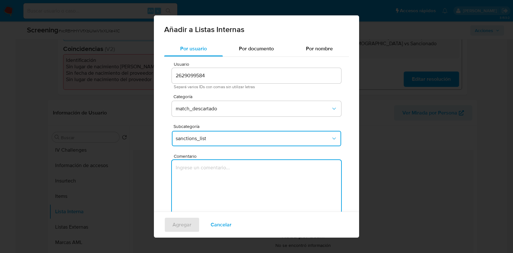
click at [203, 181] on textarea "Comentario" at bounding box center [256, 191] width 169 height 62
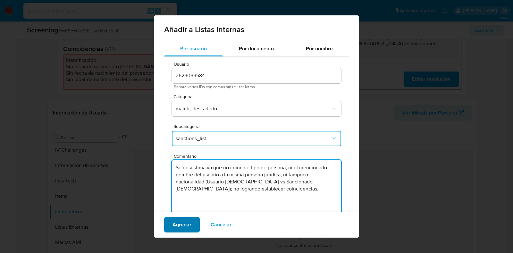
type textarea "Se desestima ya que no coincide tipo de persona, ni el mencionado nombre del us…"
click at [188, 227] on span "Agregar" at bounding box center [182, 225] width 19 height 14
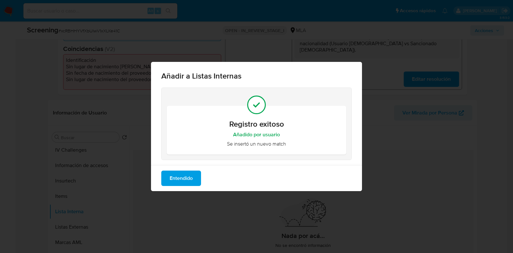
click at [185, 179] on span "Entendido" at bounding box center [181, 178] width 23 height 14
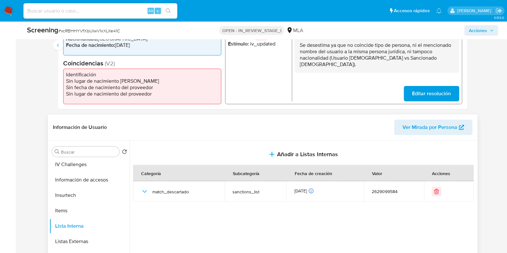
scroll to position [160, 0]
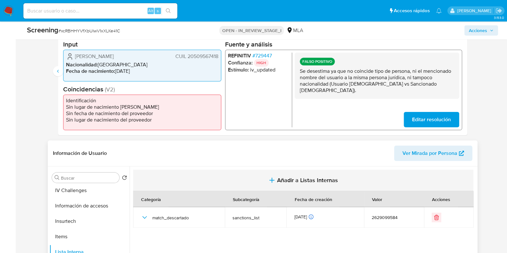
click at [169, 175] on button "Añadir a Listas Internas" at bounding box center [303, 180] width 340 height 21
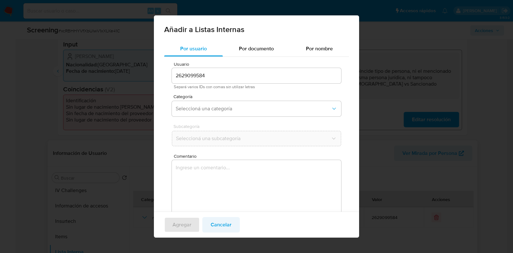
click at [220, 223] on span "Cancelar" at bounding box center [221, 225] width 21 height 14
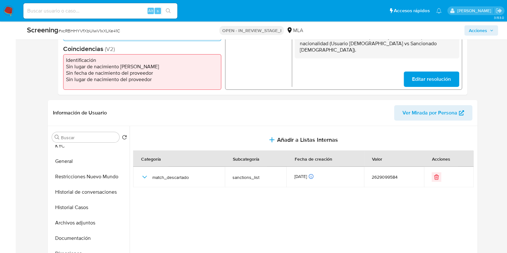
scroll to position [0, 0]
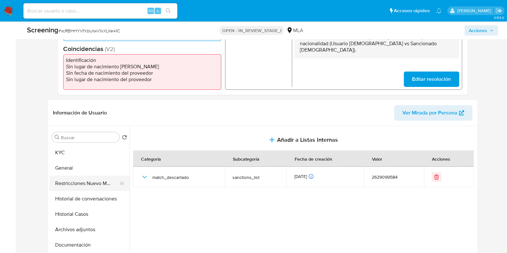
click at [89, 182] on button "Restricciones Nuevo Mundo" at bounding box center [86, 183] width 75 height 15
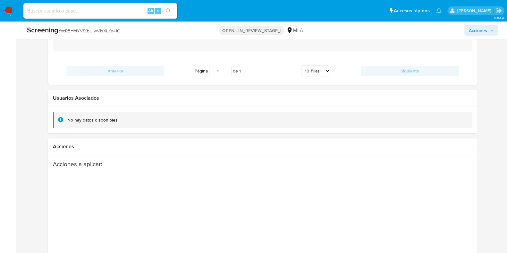
scroll to position [1076, 0]
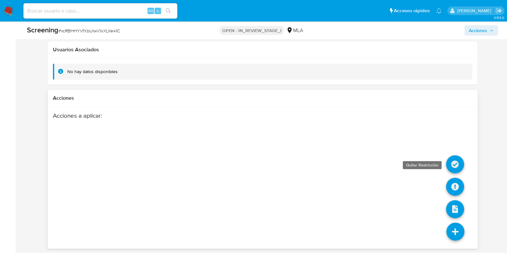
click at [454, 166] on icon at bounding box center [455, 164] width 18 height 18
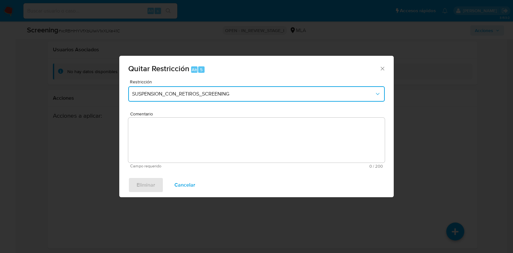
click at [165, 97] on button "SUSPENSION_CON_RETIROS_SCREENING" at bounding box center [256, 93] width 257 height 15
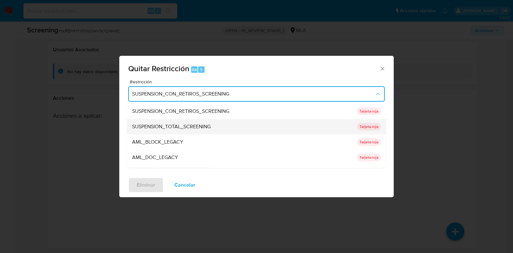
click at [168, 127] on span "SUSPENSION_TOTAL_SCREENING" at bounding box center [171, 127] width 79 height 6
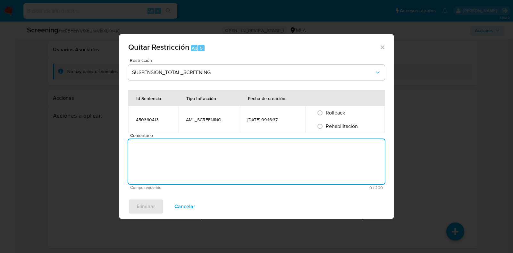
click at [167, 139] on textarea "Comentario" at bounding box center [256, 161] width 257 height 45
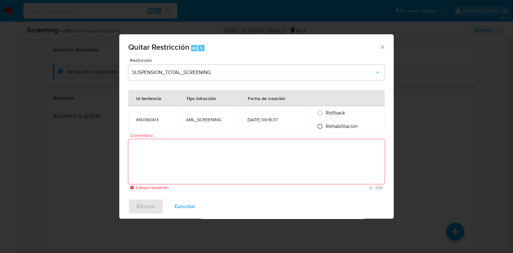
click at [321, 125] on input "Rehabilitación" at bounding box center [320, 126] width 10 height 10
radio input "true"
click at [322, 146] on textarea "Comentario" at bounding box center [256, 161] width 257 height 45
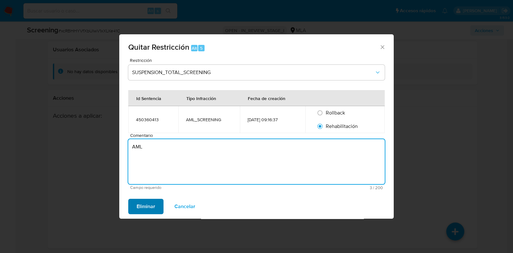
type textarea "AML"
click at [151, 206] on span "Eliminar" at bounding box center [146, 206] width 19 height 14
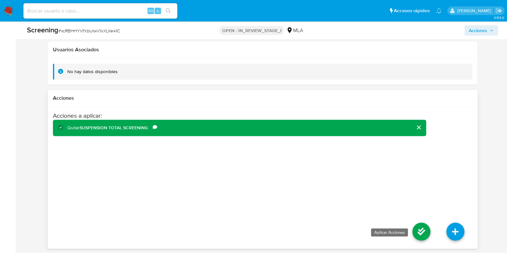
click at [418, 232] on icon at bounding box center [421, 232] width 18 height 18
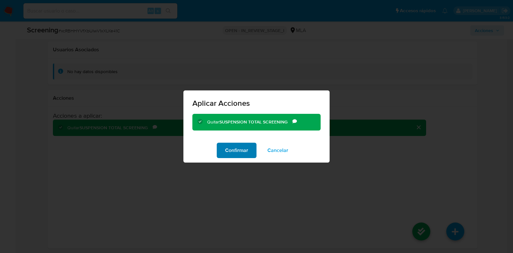
click at [237, 153] on span "Confirmar" at bounding box center [236, 150] width 23 height 14
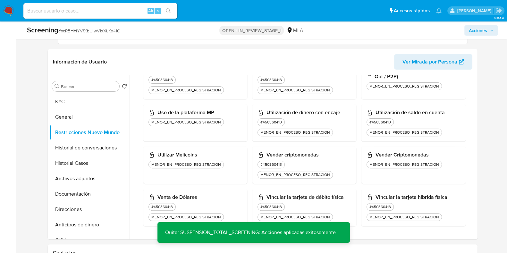
scroll to position [235, 0]
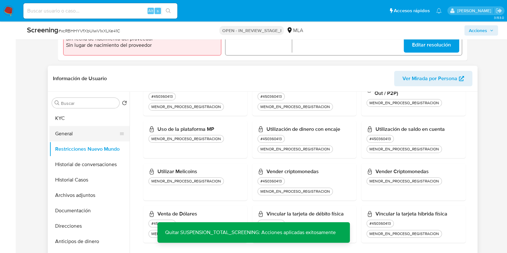
click at [99, 128] on button "General" at bounding box center [86, 133] width 75 height 15
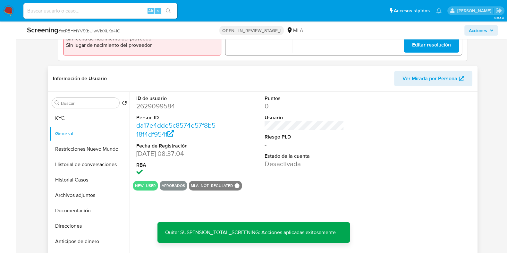
click at [154, 106] on dd "2629099584" at bounding box center [175, 106] width 79 height 9
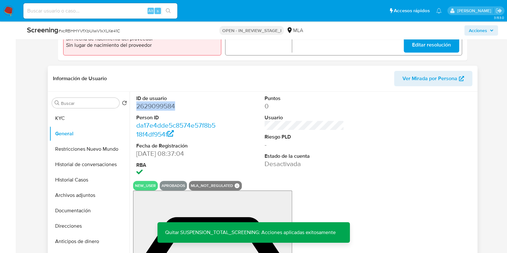
copy dd "2629099584"
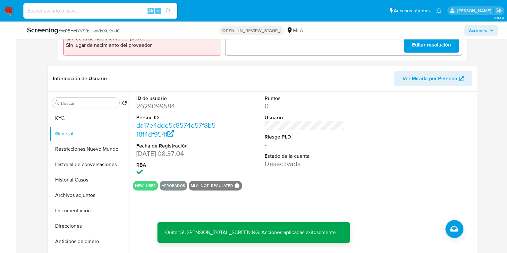
click at [95, 31] on span "# xcRBHHYVfXbUIwV1xXLKe41C" at bounding box center [89, 31] width 62 height 6
copy span "xcRBHHYVfXbUIwV1xXLKe41C"
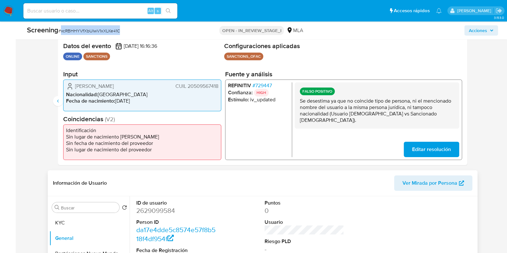
scroll to position [74, 0]
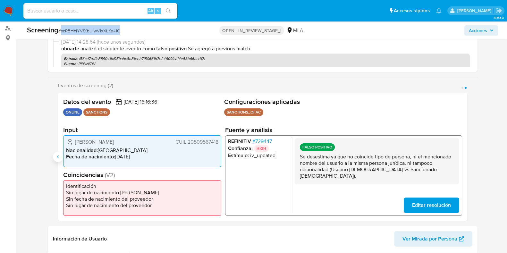
click at [58, 157] on icon "Anterior" at bounding box center [57, 156] width 5 height 5
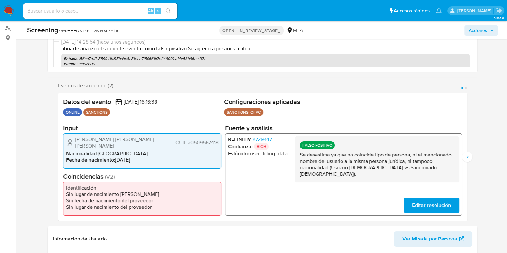
drag, startPoint x: 187, startPoint y: 139, endPoint x: 218, endPoint y: 141, distance: 31.1
click at [218, 141] on div "Condori Padilla Santiago Uriel CUIL 20509567418 Nacionalidad : Argentina Fecha …" at bounding box center [142, 150] width 158 height 35
click at [265, 142] on span "# 729447" at bounding box center [262, 139] width 20 height 6
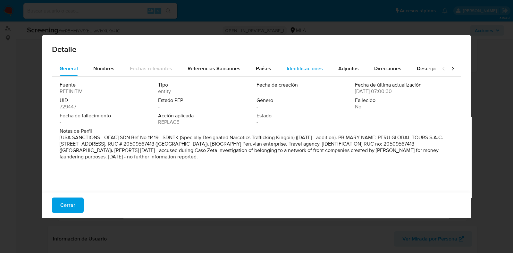
click at [296, 65] on span "Identificaciones" at bounding box center [305, 68] width 36 height 7
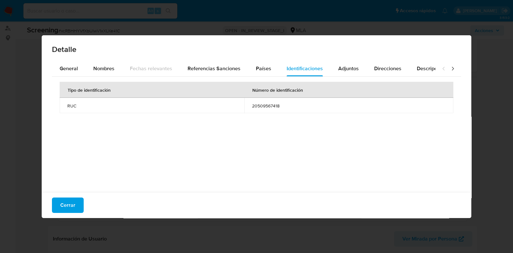
click at [269, 104] on span "20509567418" at bounding box center [349, 106] width 194 height 6
click at [68, 201] on span "Cerrar" at bounding box center [67, 205] width 15 height 14
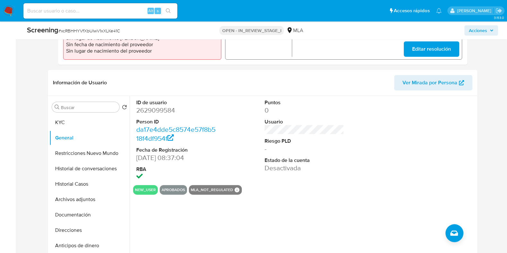
scroll to position [235, 0]
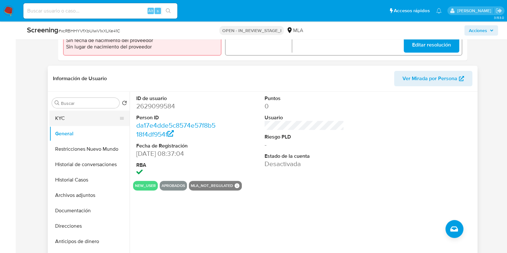
click at [89, 121] on button "KYC" at bounding box center [86, 118] width 75 height 15
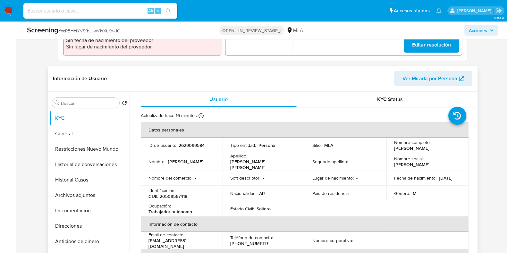
drag, startPoint x: 393, startPoint y: 147, endPoint x: 454, endPoint y: 148, distance: 60.9
click at [454, 148] on div "Nombre completo : Santiago Uriel Condori Padilla" at bounding box center [427, 145] width 67 height 12
copy p "Santiago Uriel Condori Padilla"
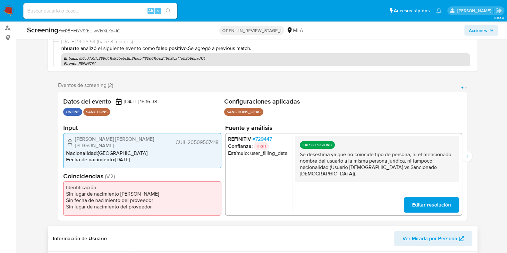
scroll to position [74, 0]
click at [263, 141] on span "# 729447" at bounding box center [262, 139] width 20 height 6
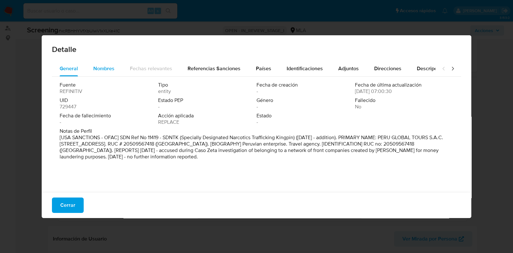
click at [100, 71] on span "Nombres" at bounding box center [103, 68] width 21 height 7
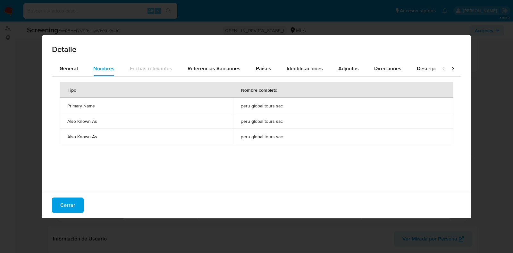
drag, startPoint x: 237, startPoint y: 119, endPoint x: 286, endPoint y: 121, distance: 49.1
click at [286, 121] on td "peru global tours sac" at bounding box center [343, 120] width 220 height 15
click at [75, 201] on button "Cerrar" at bounding box center [68, 205] width 32 height 15
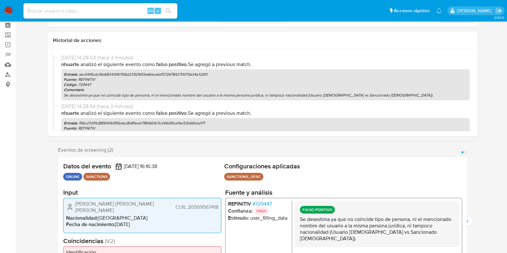
scroll to position [0, 0]
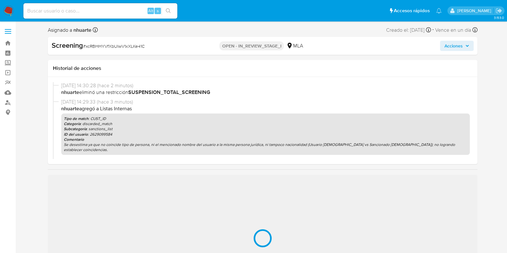
select select "10"
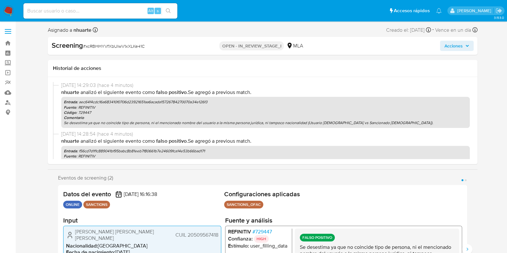
scroll to position [60, 0]
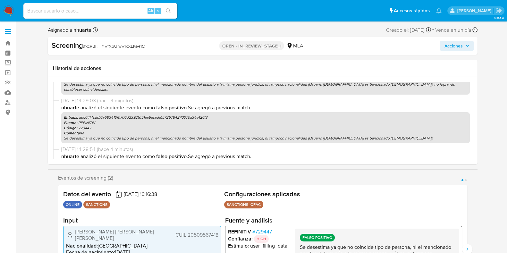
click at [452, 49] on span "Acciones" at bounding box center [453, 46] width 18 height 10
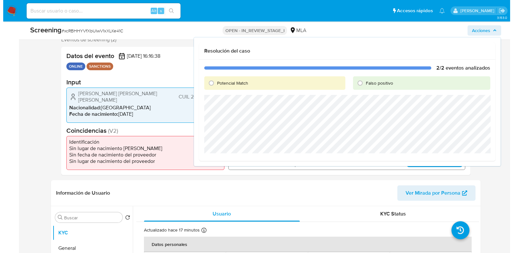
scroll to position [40, 0]
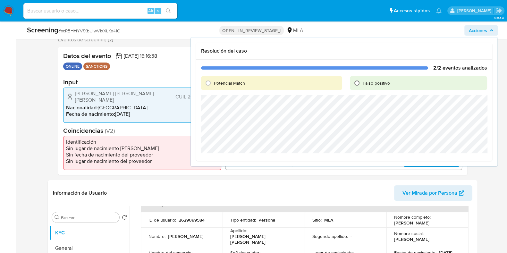
click at [358, 86] on input "Falso positivo" at bounding box center [357, 83] width 10 height 10
radio input "true"
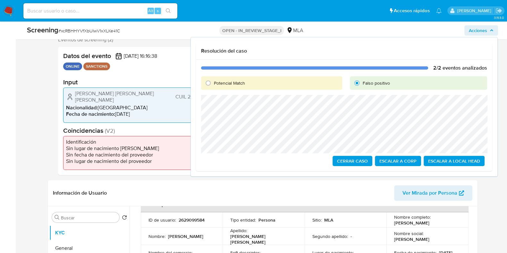
click at [449, 159] on span "Escalar a Local Head" at bounding box center [454, 160] width 52 height 9
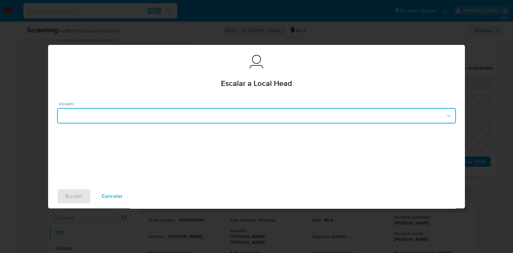
click at [152, 118] on button "button" at bounding box center [256, 115] width 399 height 15
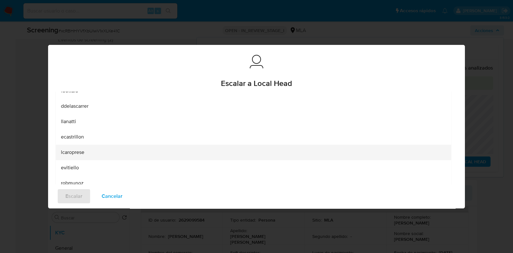
click at [143, 150] on div "lcaroprese" at bounding box center [253, 152] width 385 height 15
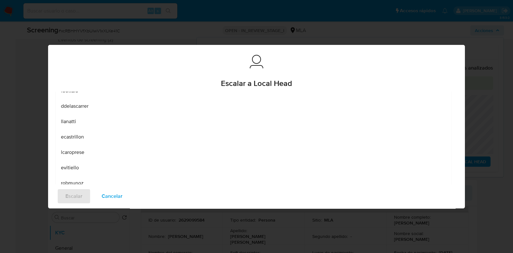
scroll to position [0, 0]
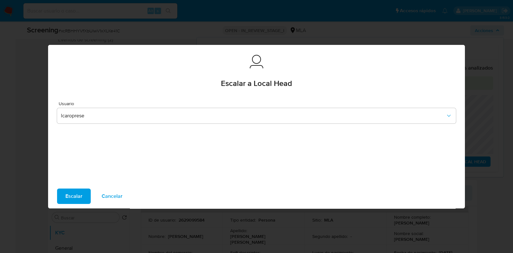
click at [75, 197] on span "Escalar" at bounding box center [73, 196] width 17 height 14
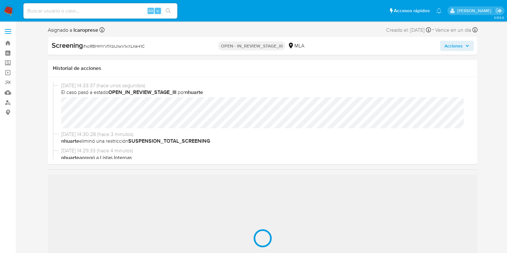
click at [122, 47] on span "# xcRBHHYVfXbUIwV1xXLKe41C" at bounding box center [114, 46] width 62 height 6
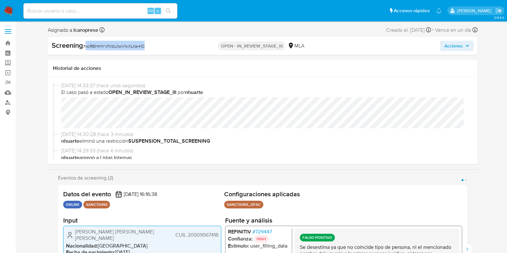
click at [122, 47] on span "# xcRBHHYVfXbUIwV1xXLKe41C" at bounding box center [114, 46] width 62 height 6
select select "10"
copy span "xcRBHHYVfXbUIwV1xXLKe41C"
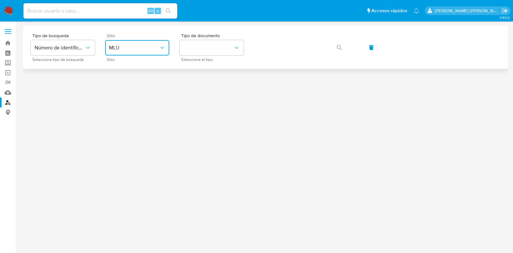
click at [146, 46] on span "MLU" at bounding box center [134, 48] width 50 height 6
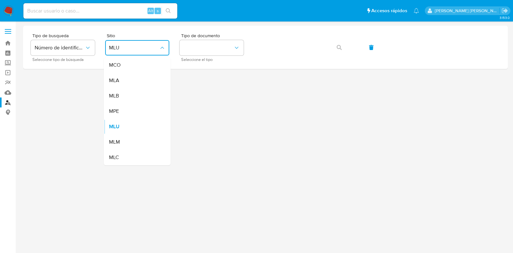
click at [143, 77] on div "MLA" at bounding box center [135, 80] width 53 height 15
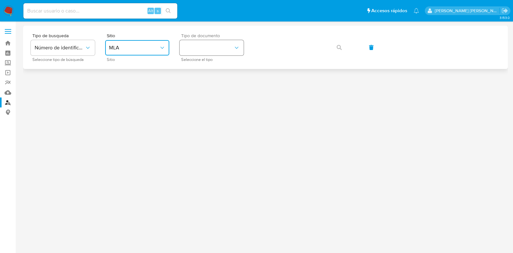
click at [207, 42] on button "identificationType" at bounding box center [212, 47] width 64 height 15
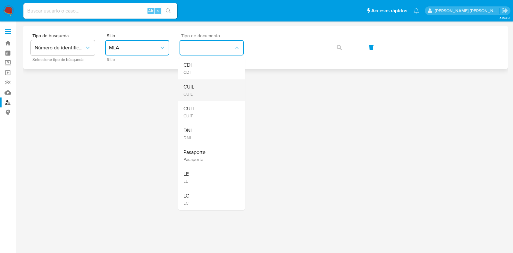
click at [201, 88] on div "CUIL CUIL" at bounding box center [209, 90] width 53 height 22
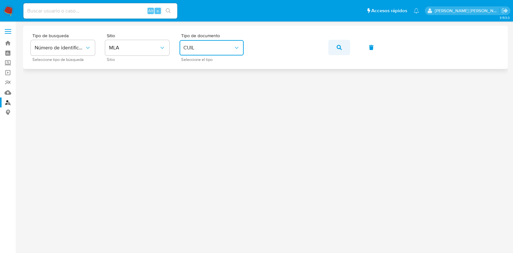
click at [338, 46] on icon "button" at bounding box center [339, 47] width 5 height 5
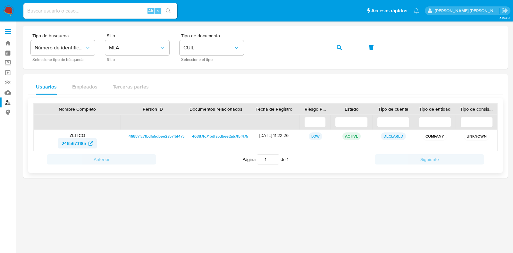
click at [82, 141] on span "2465673185" at bounding box center [74, 143] width 24 height 10
click at [249, 49] on div "Tipo de busqueda Número de identificación Seleccione tipo de búsqueda Sitio MLA…" at bounding box center [265, 47] width 469 height 28
click at [339, 49] on icon "button" at bounding box center [339, 47] width 5 height 5
click at [253, 47] on div "Tipo de busqueda Número de identificación Seleccione tipo de búsqueda Sitio MLA…" at bounding box center [265, 47] width 469 height 28
click at [339, 48] on icon "button" at bounding box center [339, 47] width 5 height 5
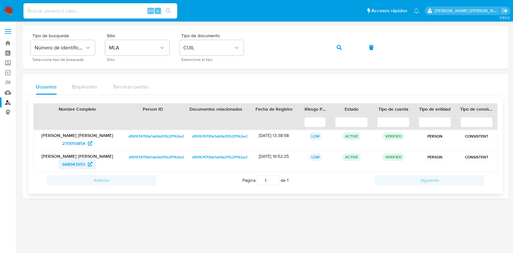
click at [82, 162] on span "668943953" at bounding box center [73, 164] width 23 height 10
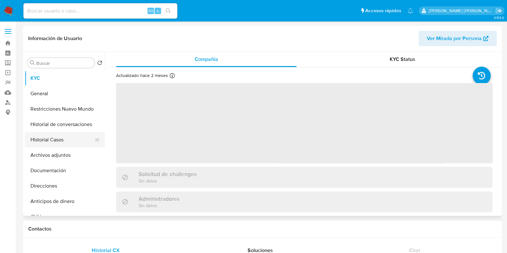
click at [59, 140] on button "Historial Casos" at bounding box center [62, 139] width 75 height 15
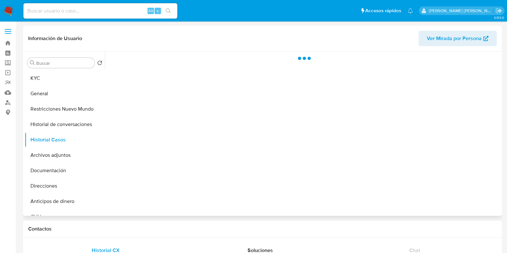
select select "10"
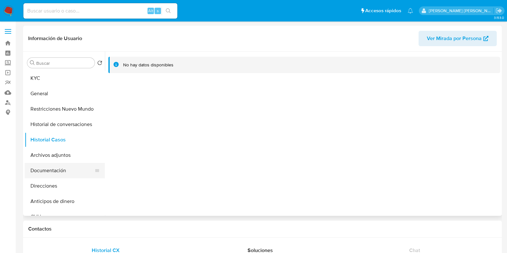
click at [47, 175] on button "Documentación" at bounding box center [62, 170] width 75 height 15
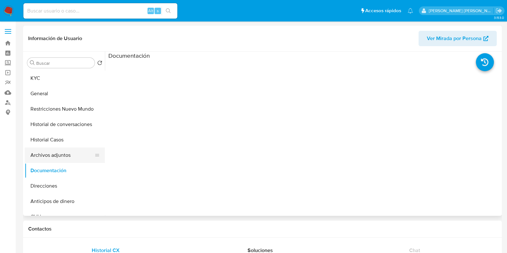
click at [58, 155] on button "Archivos adjuntos" at bounding box center [62, 155] width 75 height 15
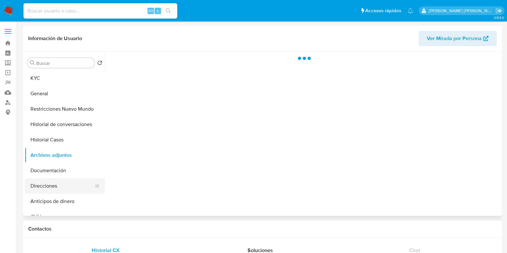
click at [57, 188] on button "Direcciones" at bounding box center [62, 185] width 75 height 15
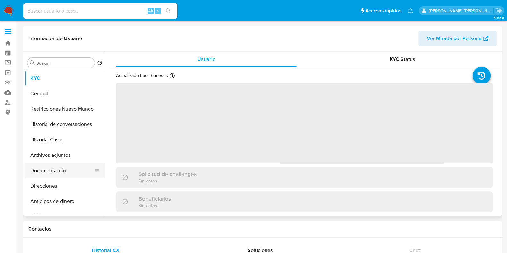
click at [60, 175] on button "Documentación" at bounding box center [62, 170] width 75 height 15
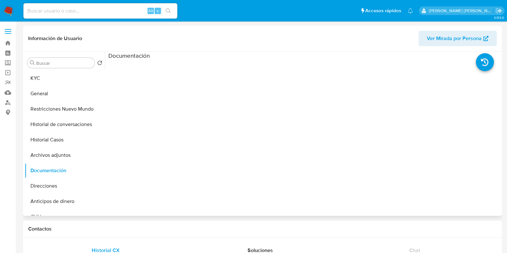
select select "10"
click at [134, 82] on button "Prueba de vida" at bounding box center [152, 83] width 88 height 16
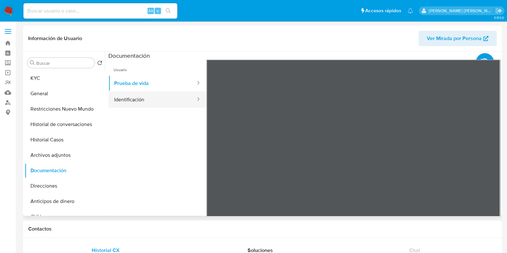
click at [157, 97] on button "Identificación" at bounding box center [152, 99] width 88 height 16
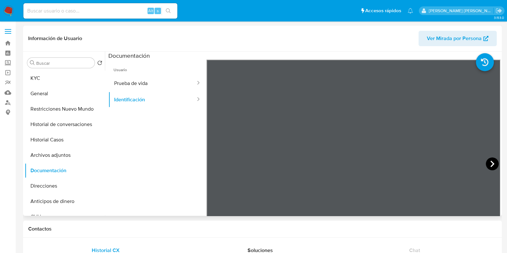
click at [491, 165] on icon at bounding box center [492, 163] width 13 height 13
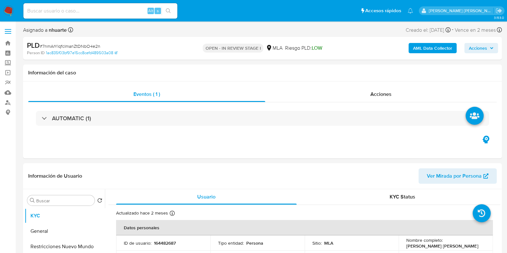
select select "10"
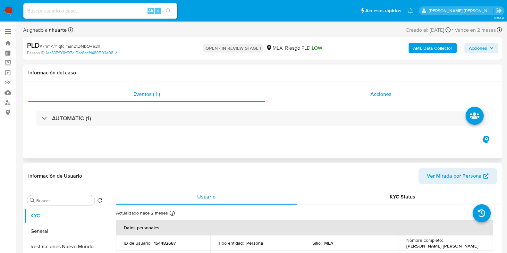
click at [382, 89] on div "Acciones" at bounding box center [381, 94] width 232 height 15
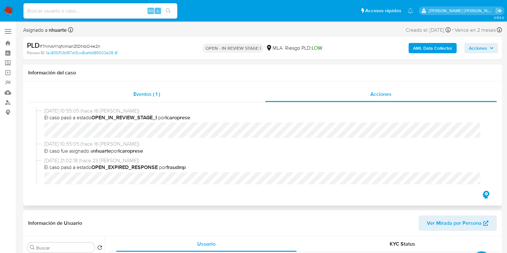
click at [162, 96] on div "Eventos ( 1 )" at bounding box center [146, 94] width 237 height 15
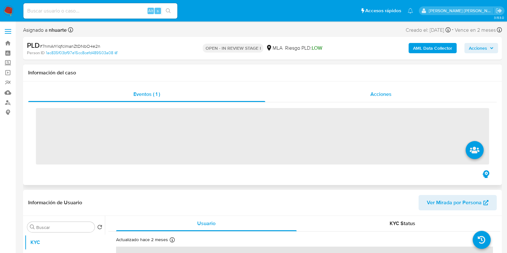
click at [403, 92] on div "Acciones" at bounding box center [381, 94] width 232 height 15
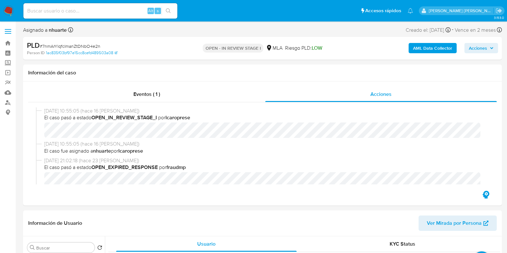
click at [425, 46] on b "AML Data Collector" at bounding box center [432, 48] width 39 height 10
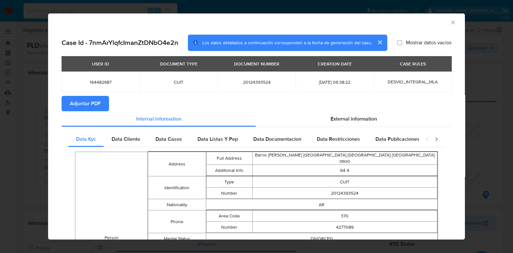
click at [79, 99] on span "Adjuntar PDF" at bounding box center [85, 104] width 31 height 14
click at [450, 23] on icon "Cerrar ventana" at bounding box center [453, 22] width 6 height 6
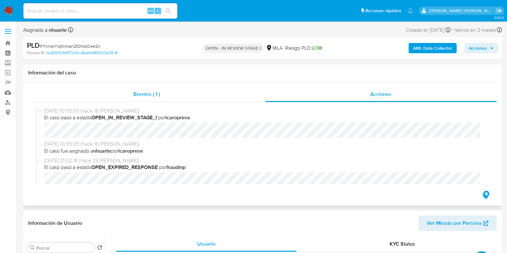
click at [145, 97] on span "Eventos ( 1 )" at bounding box center [146, 93] width 27 height 7
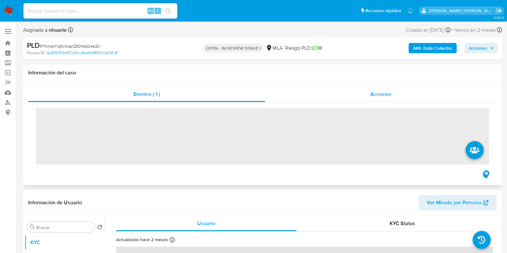
click at [384, 97] on span "Acciones" at bounding box center [380, 93] width 21 height 7
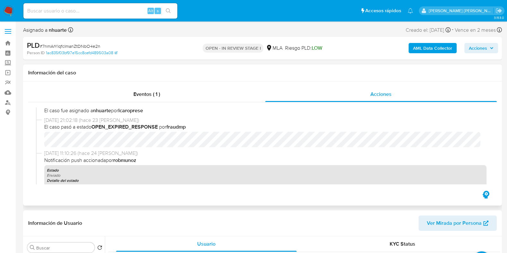
scroll to position [120, 0]
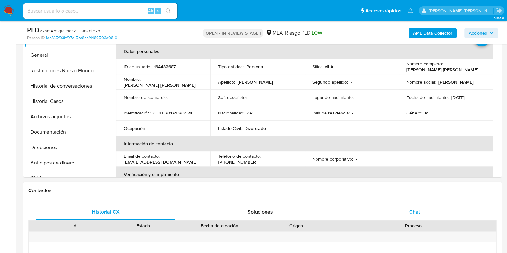
click at [416, 217] on div "Chat" at bounding box center [414, 211] width 139 height 15
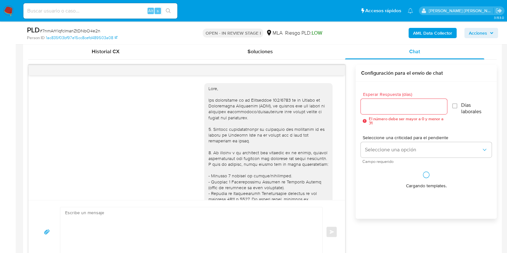
scroll to position [379, 0]
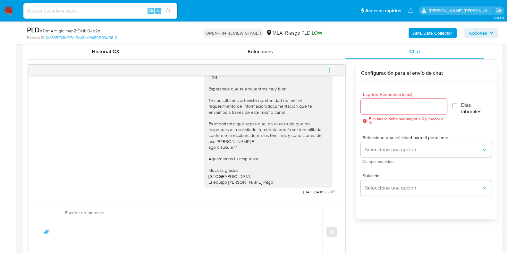
click at [330, 71] on icon "menu-action" at bounding box center [329, 70] width 6 height 6
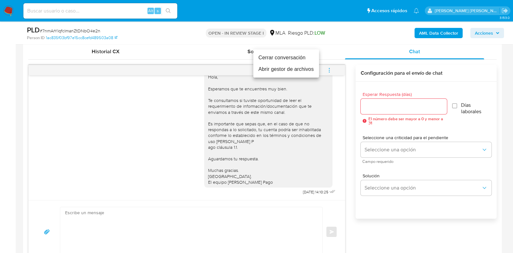
click at [292, 59] on li "Cerrar conversación" at bounding box center [286, 58] width 66 height 12
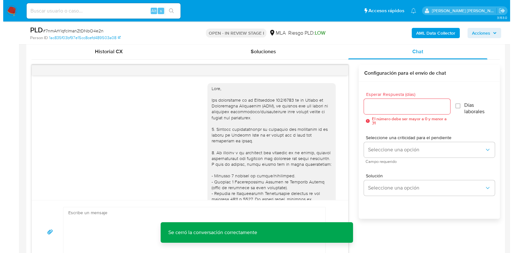
scroll to position [200, 0]
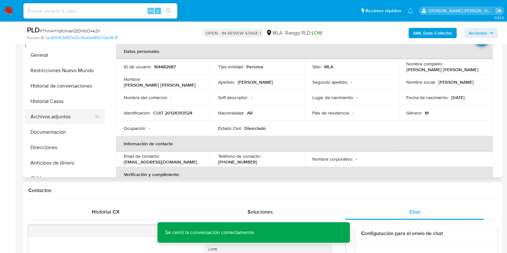
click at [66, 120] on button "Archivos adjuntos" at bounding box center [62, 116] width 75 height 15
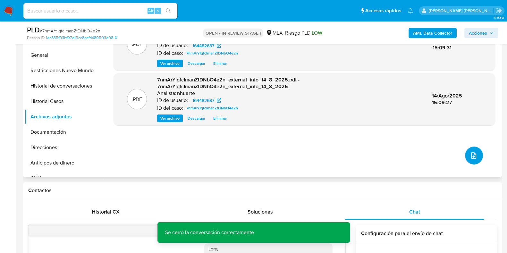
click at [472, 156] on icon "upload-file" at bounding box center [473, 155] width 5 height 6
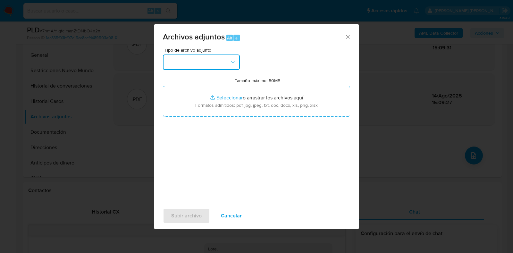
click at [235, 62] on icon "button" at bounding box center [233, 62] width 6 height 6
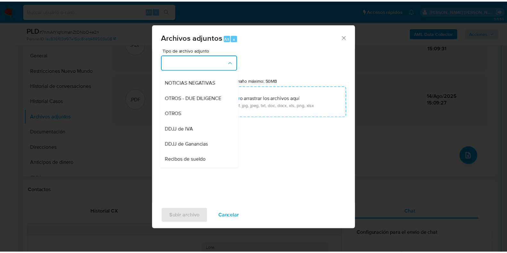
scroll to position [120, 0]
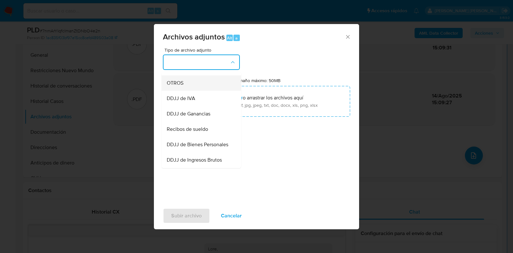
click at [202, 89] on div "OTROS" at bounding box center [199, 82] width 65 height 15
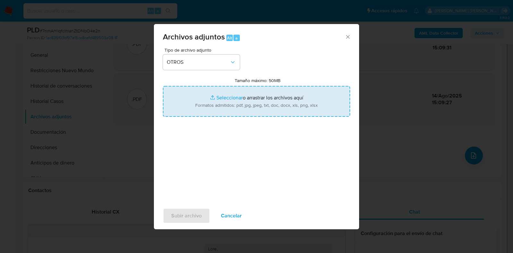
type input "C:\fakepath\Caselog 7nmArYlqfcImanZtDNbO4e2n_2025_07_18_10_28_22.docx"
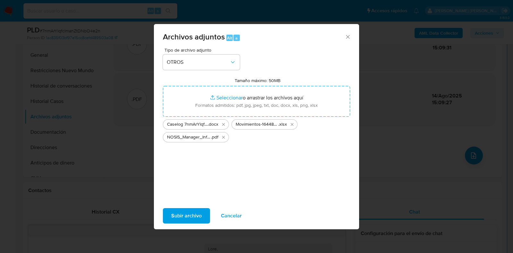
click at [192, 215] on span "Subir archivo" at bounding box center [186, 216] width 30 height 14
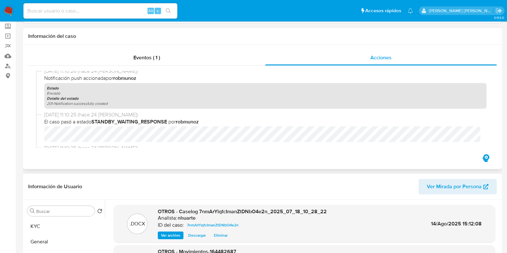
scroll to position [0, 0]
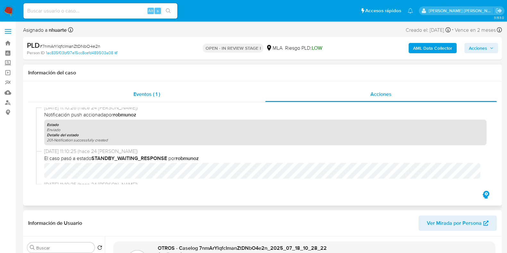
click at [155, 95] on span "Eventos ( 1 )" at bounding box center [146, 93] width 27 height 7
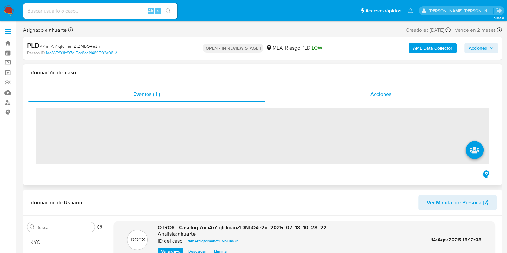
click at [386, 90] on div "Acciones" at bounding box center [381, 94] width 232 height 15
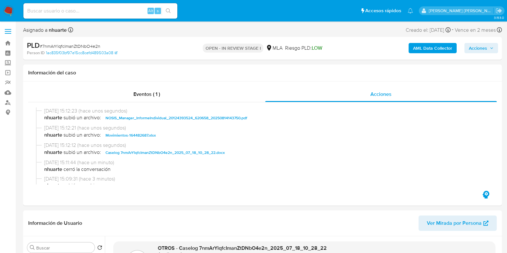
click at [475, 51] on span "Acciones" at bounding box center [478, 48] width 18 height 10
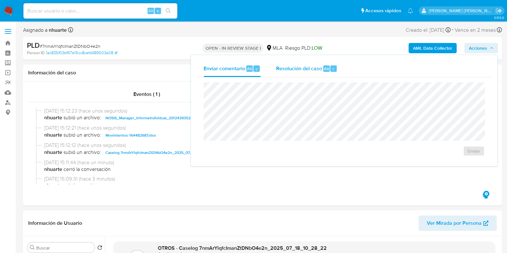
click at [314, 72] on div "Resolución del caso Alt r" at bounding box center [306, 68] width 61 height 17
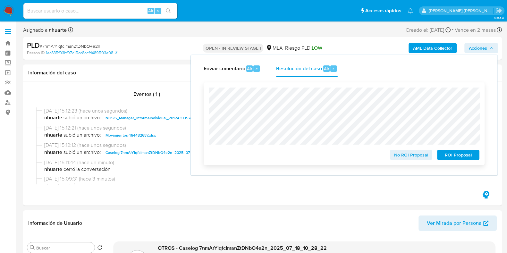
click at [413, 156] on span "No ROI Proposal" at bounding box center [410, 154] width 33 height 9
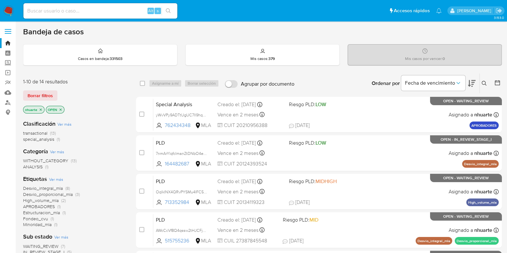
click at [40, 109] on icon "close-filter" at bounding box center [41, 109] width 2 height 2
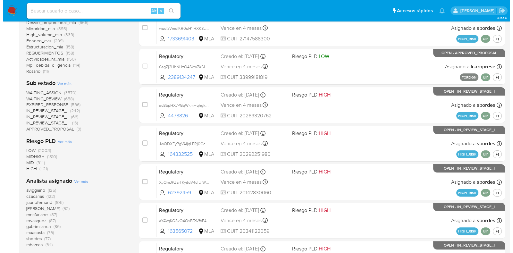
scroll to position [240, 0]
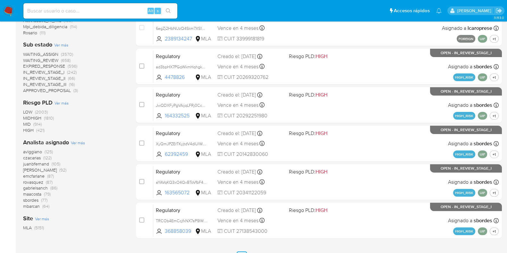
click at [78, 140] on span "Ver más" at bounding box center [78, 143] width 14 height 6
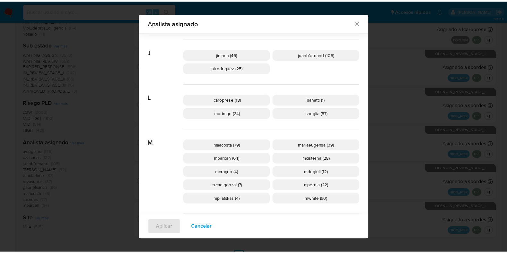
scroll to position [196, 0]
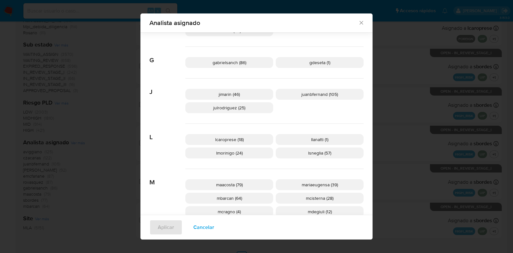
click at [359, 24] on icon "Cerrar" at bounding box center [361, 23] width 6 height 6
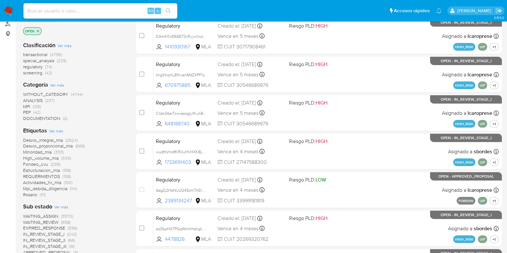
scroll to position [0, 0]
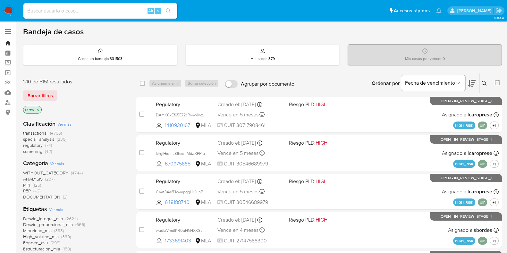
click at [6, 40] on link "Bandeja" at bounding box center [38, 43] width 76 height 10
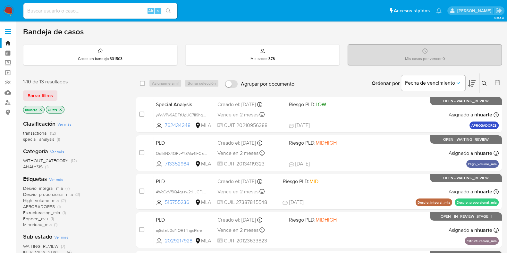
click at [40, 110] on icon "close-filter" at bounding box center [41, 109] width 2 height 2
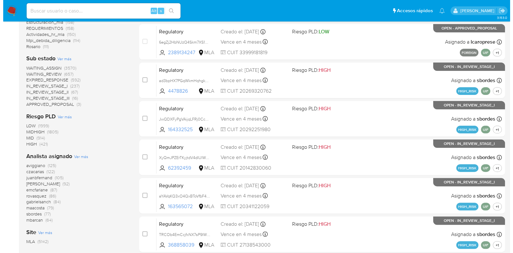
scroll to position [253, 0]
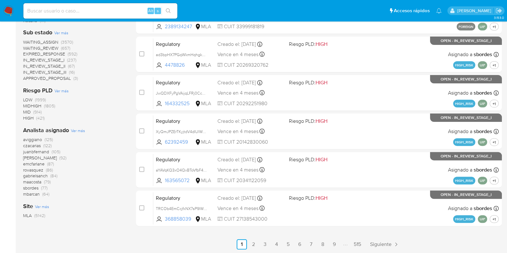
click at [79, 130] on span "Ver más" at bounding box center [78, 131] width 14 height 6
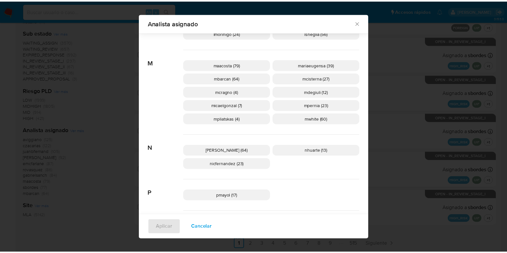
scroll to position [276, 0]
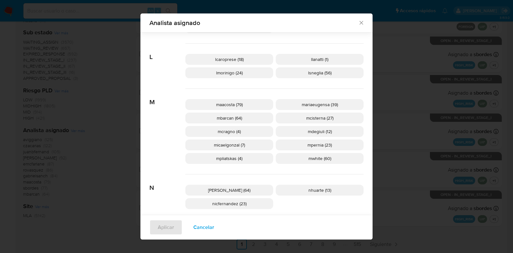
click at [358, 23] on icon "Cerrar" at bounding box center [361, 23] width 6 height 6
